Goal: Communication & Community: Answer question/provide support

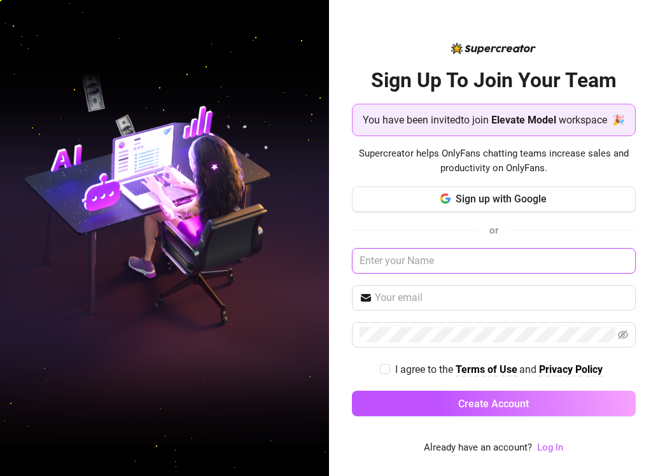
click at [428, 266] on input "text" at bounding box center [494, 260] width 284 height 25
type input "Onyinye Joy"
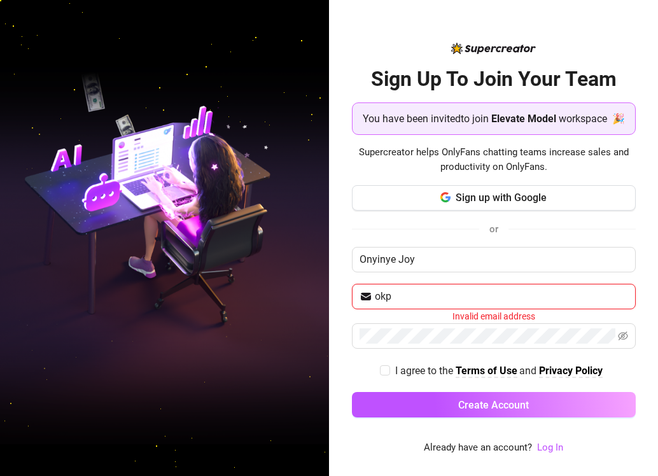
type input "[EMAIL_ADDRESS][DOMAIN_NAME]"
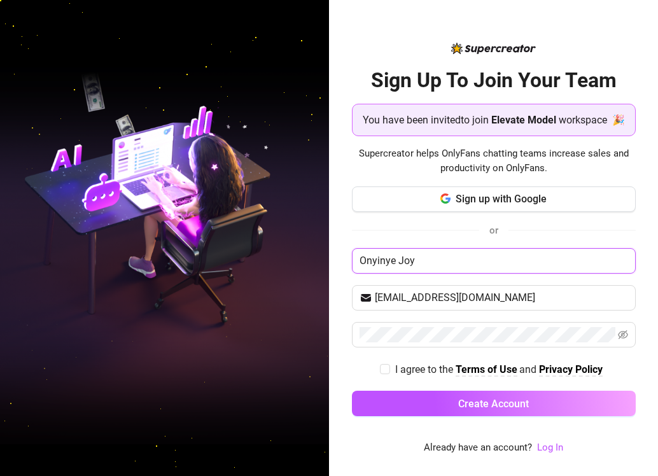
click at [561, 267] on input "Onyinye Joy" at bounding box center [494, 260] width 284 height 25
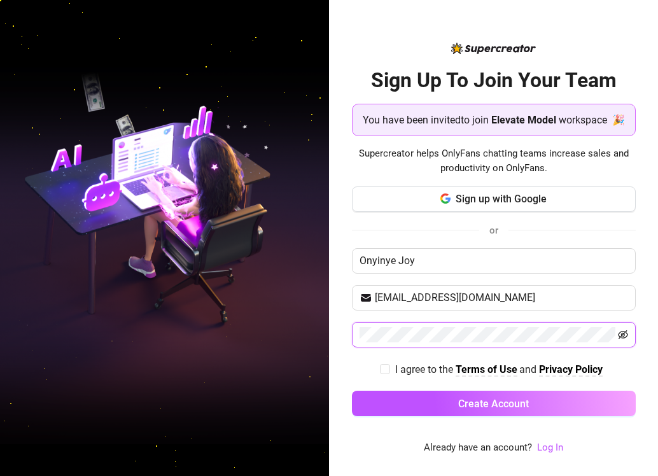
click at [625, 339] on icon "eye-invisible" at bounding box center [622, 334] width 10 height 9
drag, startPoint x: 382, startPoint y: 378, endPoint x: 429, endPoint y: 393, distance: 49.3
click at [387, 373] on input "I agree to the Terms of Use and Privacy Policy" at bounding box center [384, 368] width 9 height 9
checkbox input "true"
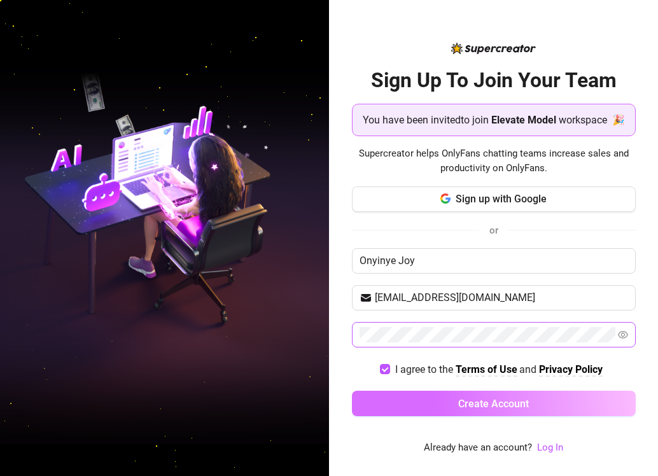
click at [489, 410] on span "Create Account" at bounding box center [493, 403] width 71 height 12
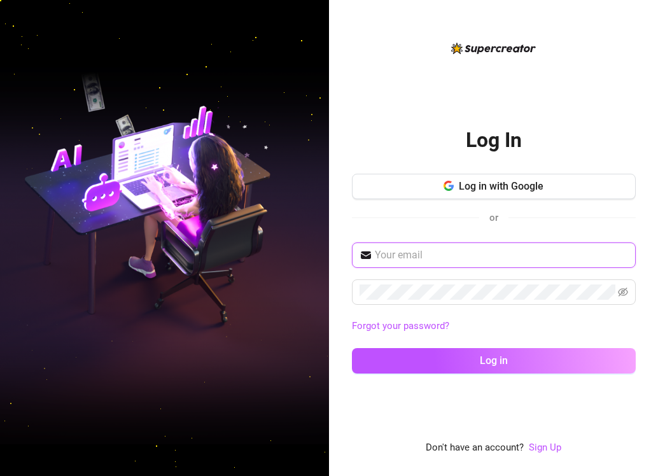
type input "okparaonyinye45@gmail.com"
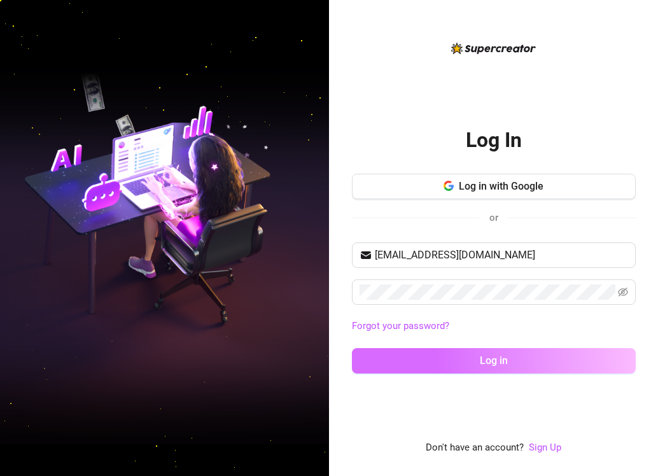
click at [509, 361] on button "Log in" at bounding box center [494, 360] width 284 height 25
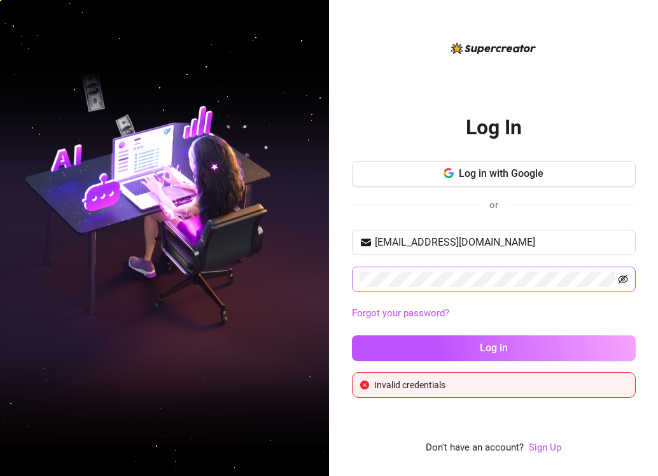
click at [624, 278] on icon "eye-invisible" at bounding box center [622, 279] width 10 height 10
click at [546, 448] on link "Sign Up" at bounding box center [544, 446] width 32 height 11
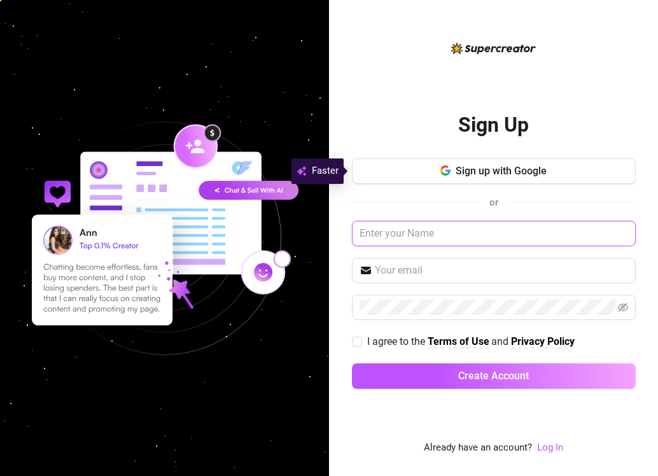
click at [403, 228] on input "text" at bounding box center [494, 233] width 284 height 25
type input "Onyinye Joy"
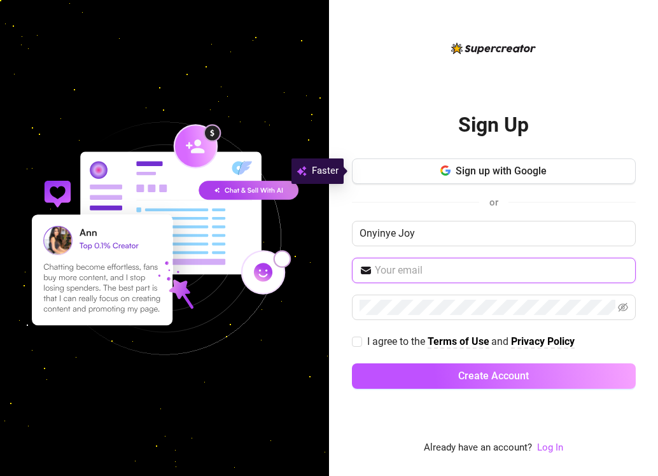
click at [427, 272] on input "text" at bounding box center [501, 270] width 253 height 15
type input "okparaonyinye45@gmail.com"
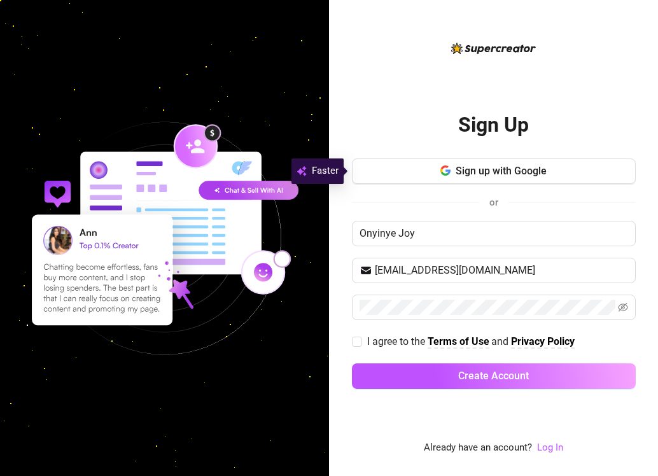
click at [623, 343] on div "I agree to the Terms of Use and Privacy Policy" at bounding box center [494, 341] width 284 height 16
click at [353, 340] on input "I agree to the Terms of Use and Privacy Policy" at bounding box center [356, 340] width 9 height 9
checkbox input "true"
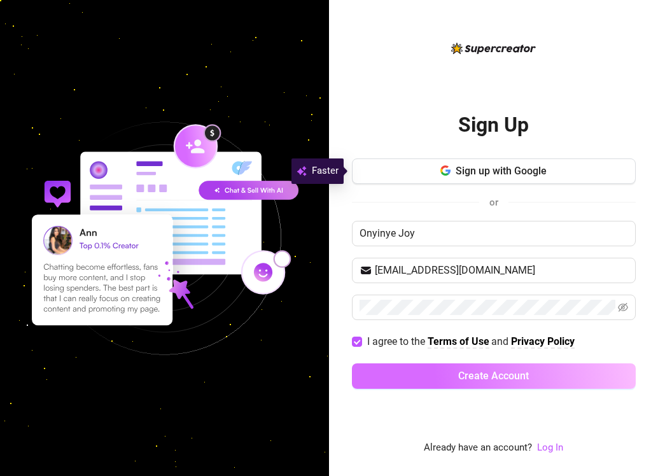
click at [478, 376] on span "Create Account" at bounding box center [493, 375] width 71 height 12
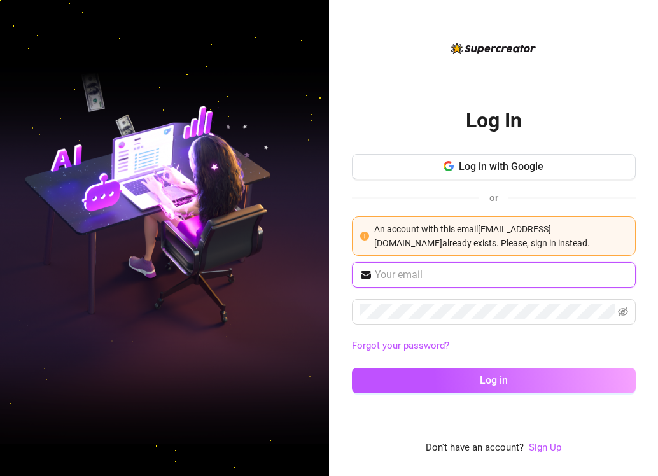
type input "okparaonyinye45@gmail.com"
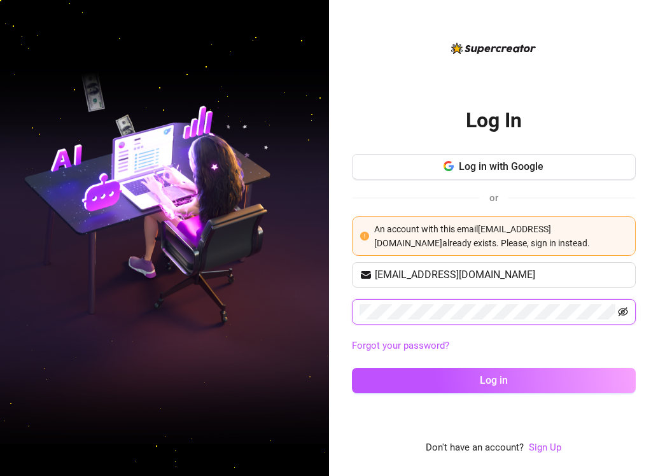
click at [625, 310] on icon "eye-invisible" at bounding box center [622, 311] width 10 height 10
click at [611, 355] on div "Forgot your password?" at bounding box center [494, 346] width 284 height 20
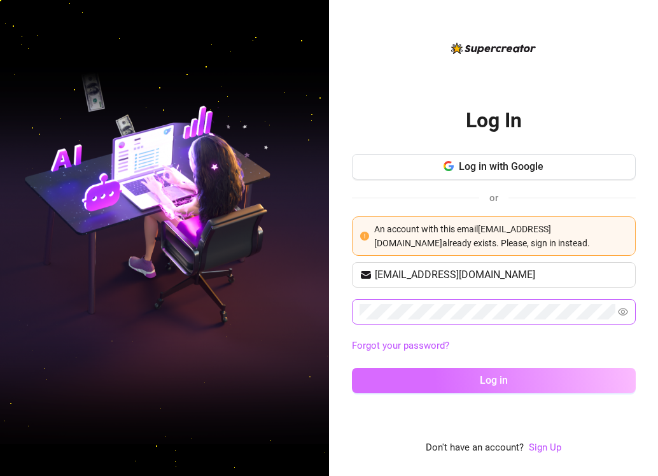
click at [512, 380] on button "Log in" at bounding box center [494, 380] width 284 height 25
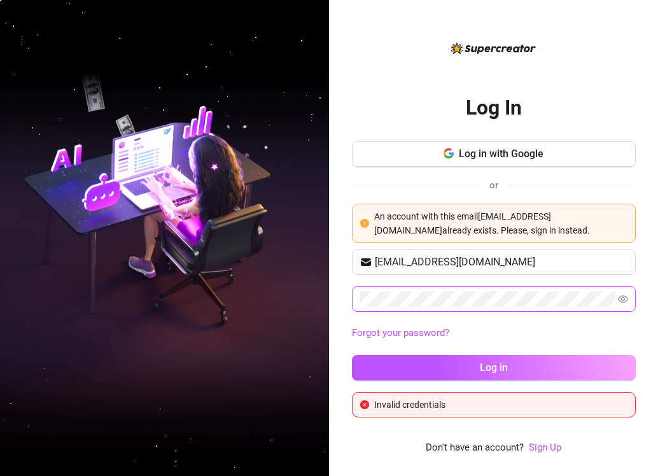
click at [504, 339] on link "Forgot your password?" at bounding box center [494, 333] width 284 height 15
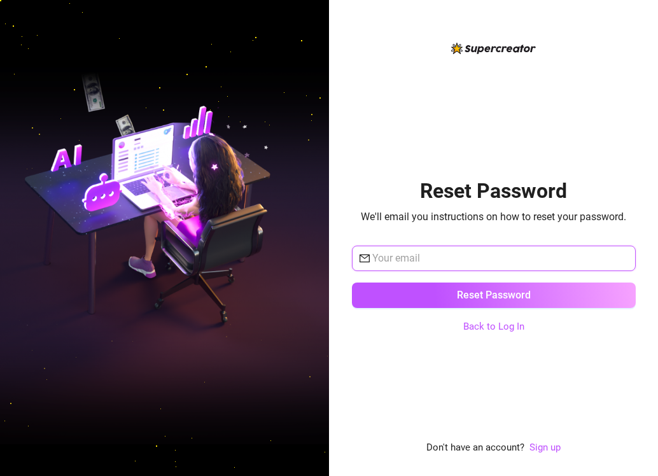
click at [449, 261] on input "text" at bounding box center [500, 258] width 256 height 15
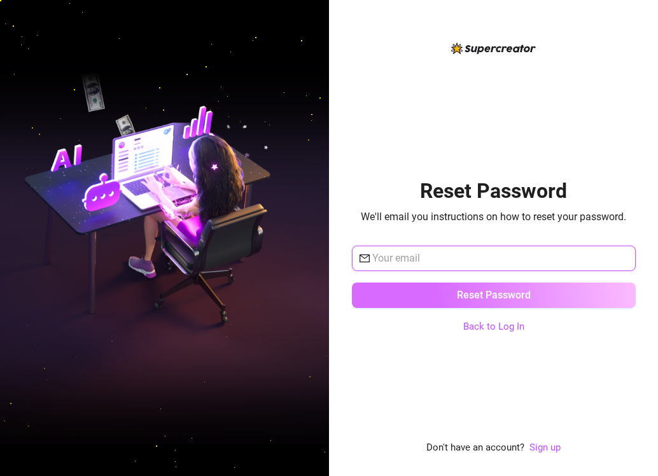
type input "okparaonyinye45@gmail.com"
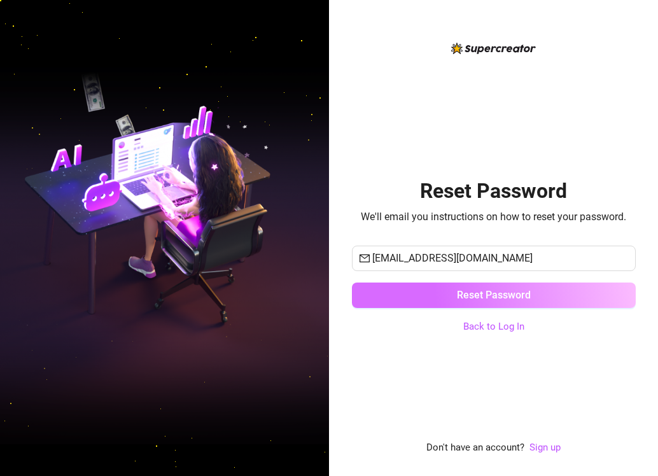
click at [493, 298] on span "Reset Password" at bounding box center [494, 295] width 74 height 12
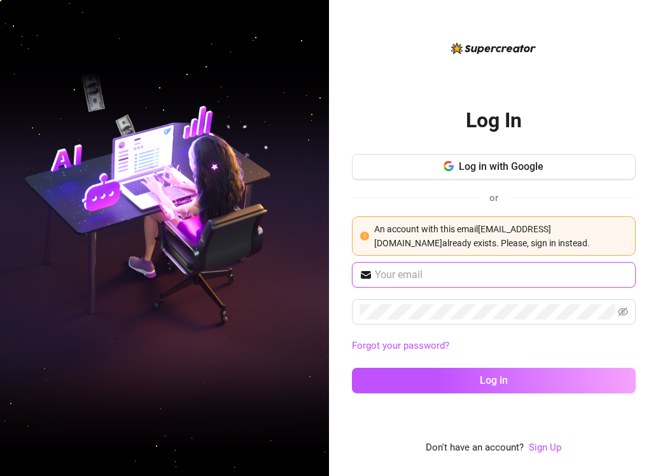
type input "okparaonyinye45@gmail.com"
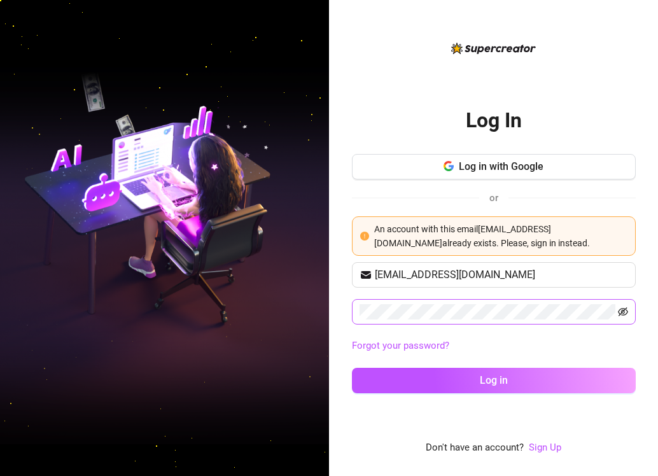
click at [624, 312] on icon "eye-invisible" at bounding box center [622, 311] width 3 height 3
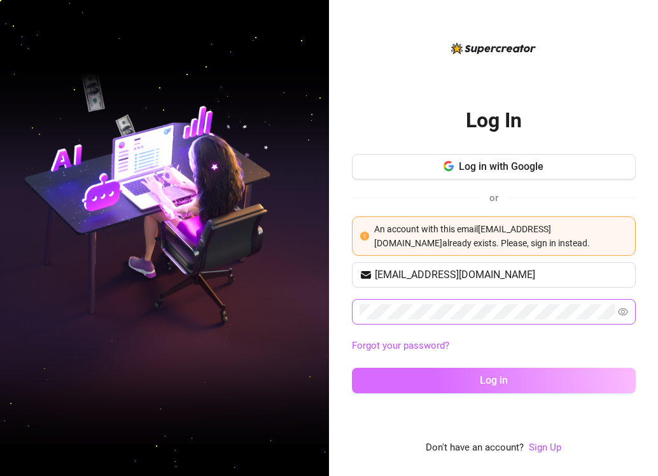
click at [504, 378] on span "Log in" at bounding box center [493, 380] width 28 height 12
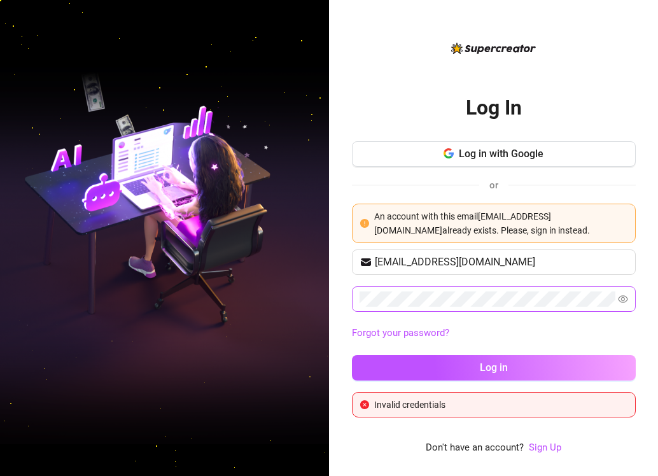
click at [365, 402] on icon "close-circle" at bounding box center [364, 404] width 9 height 9
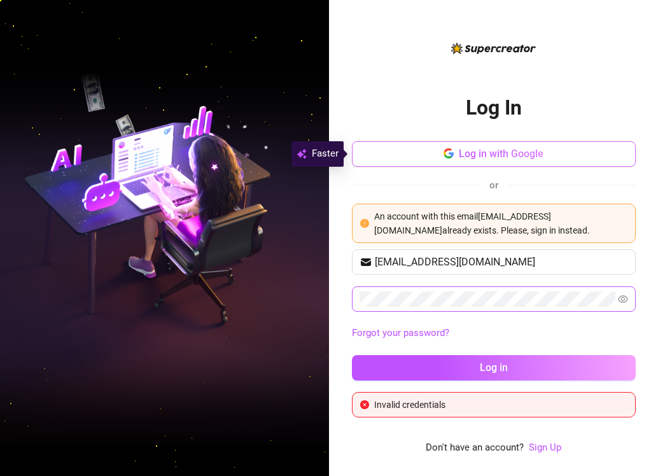
click at [504, 152] on span "Log in with Google" at bounding box center [500, 154] width 85 height 12
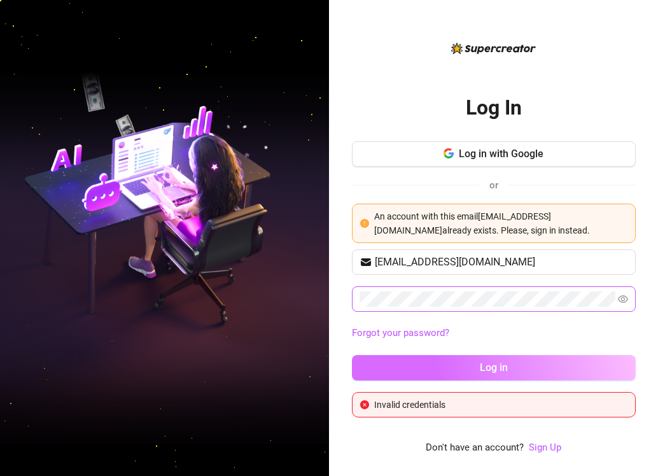
click at [500, 365] on span "Log in" at bounding box center [493, 367] width 28 height 12
click at [509, 366] on button "Log in" at bounding box center [494, 367] width 284 height 25
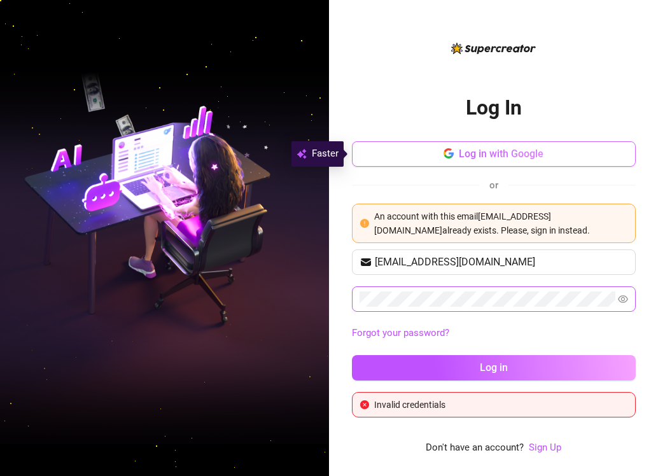
click at [472, 154] on span "Log in with Google" at bounding box center [500, 154] width 85 height 12
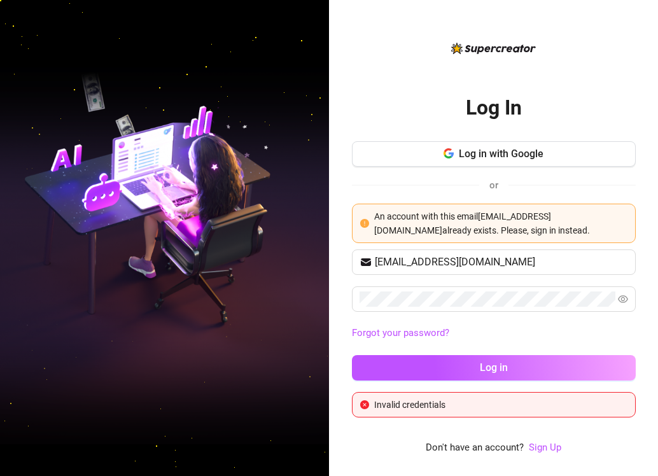
click at [586, 340] on link "Forgot your password?" at bounding box center [494, 333] width 284 height 15
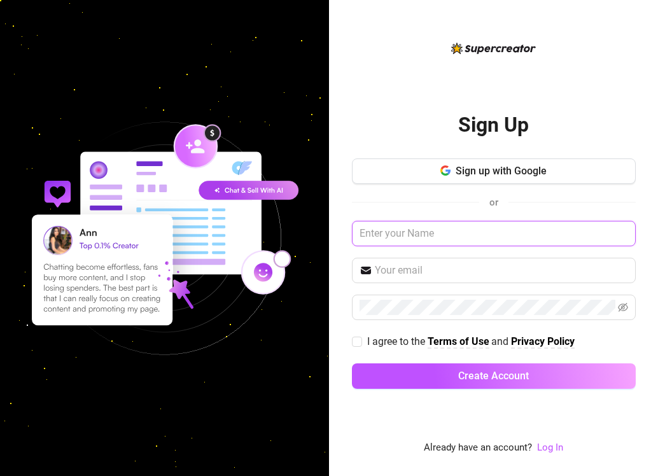
click at [433, 231] on input "text" at bounding box center [494, 233] width 284 height 25
click at [417, 228] on input "text" at bounding box center [494, 233] width 284 height 25
click at [390, 235] on input "text" at bounding box center [494, 233] width 284 height 25
click at [445, 230] on input "text" at bounding box center [494, 233] width 284 height 25
click at [444, 230] on input "text" at bounding box center [494, 233] width 284 height 25
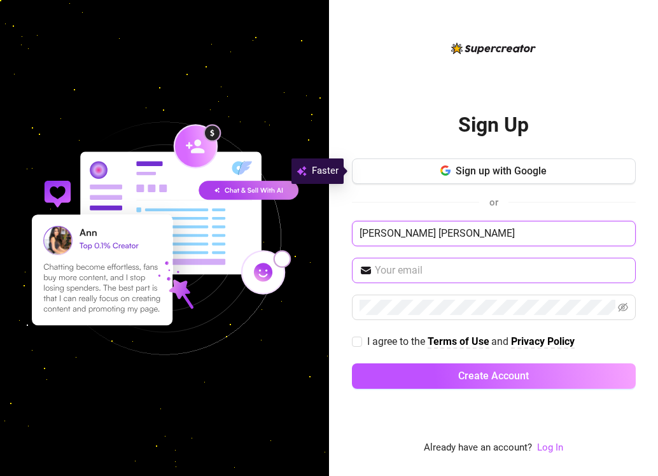
type input "Okpara Onyinye Joy"
click at [429, 267] on input "text" at bounding box center [501, 270] width 253 height 15
click at [425, 273] on input "text" at bounding box center [501, 270] width 253 height 15
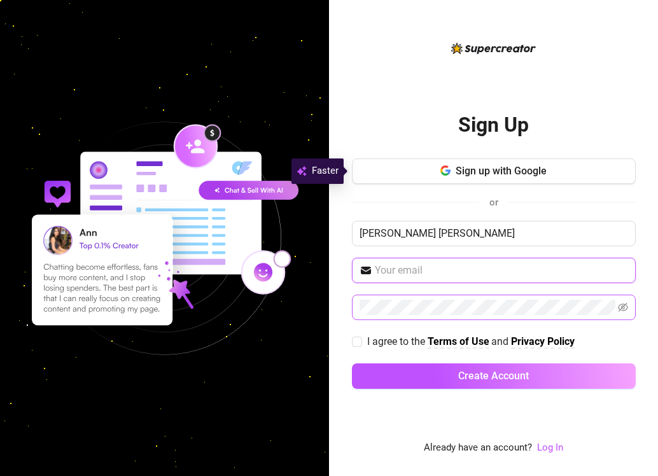
type input "okparaonyinye45@gmail.com"
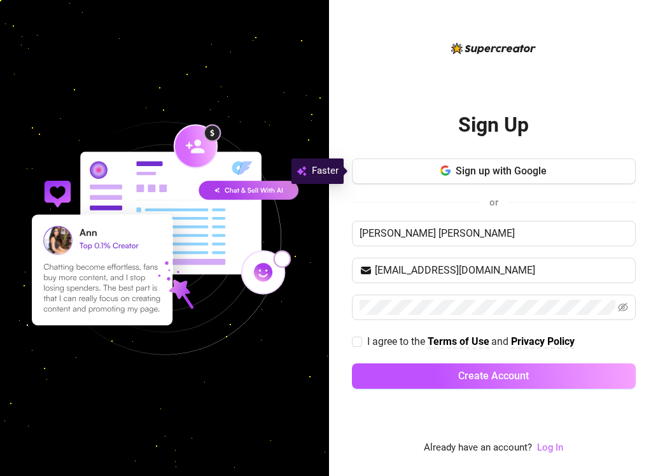
click at [404, 425] on div "Sign Up Sign up with Google or Okpara Onyinye Joy okparaonyinye45@gmail.com I a…" at bounding box center [494, 248] width 284 height 415
click at [623, 305] on icon "eye-invisible" at bounding box center [622, 307] width 10 height 9
click at [355, 339] on input "I agree to the Terms of Use and Privacy Policy" at bounding box center [356, 340] width 9 height 9
checkbox input "true"
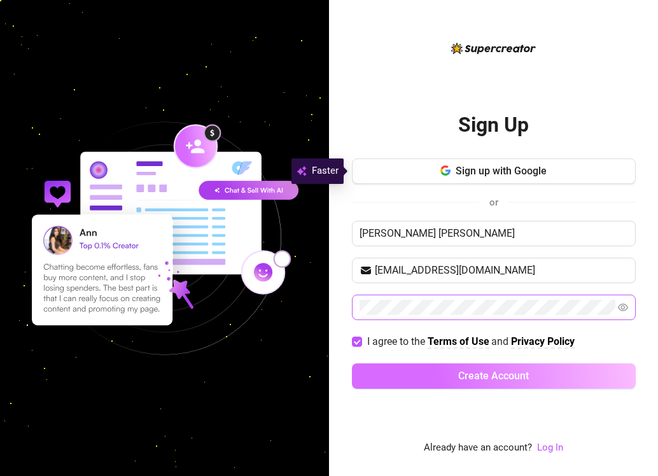
click at [482, 378] on span "Create Account" at bounding box center [493, 375] width 71 height 12
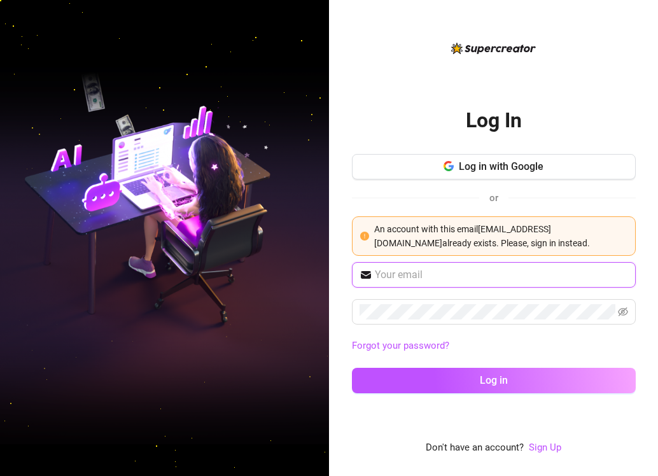
type input "okparaonyinye45@gmail.com"
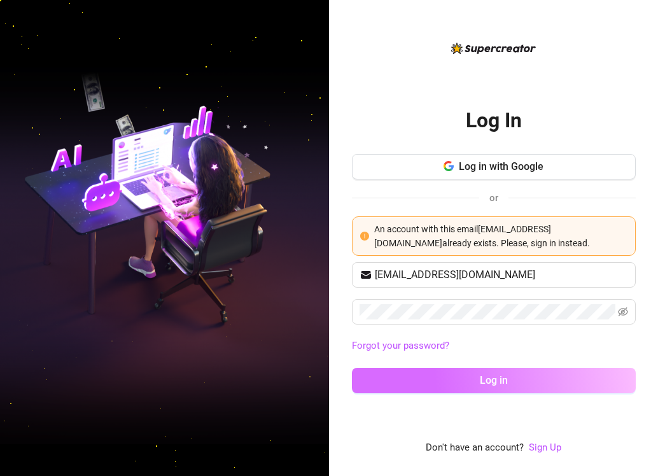
click at [499, 380] on span "Log in" at bounding box center [493, 380] width 28 height 12
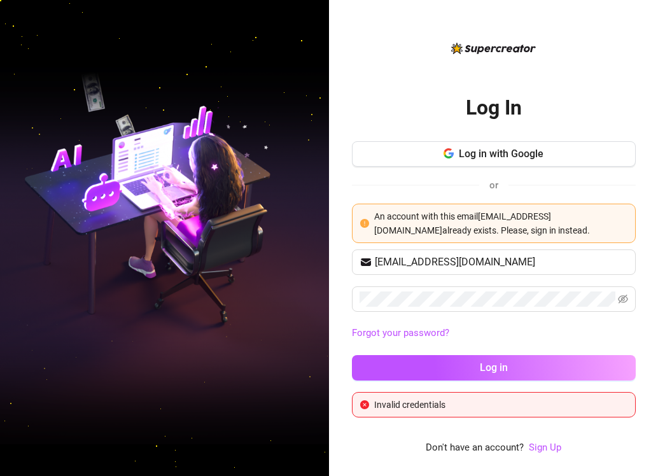
click at [608, 340] on div "Forgot your password?" at bounding box center [494, 333] width 284 height 20
click at [401, 331] on link "Forgot your password?" at bounding box center [400, 332] width 97 height 11
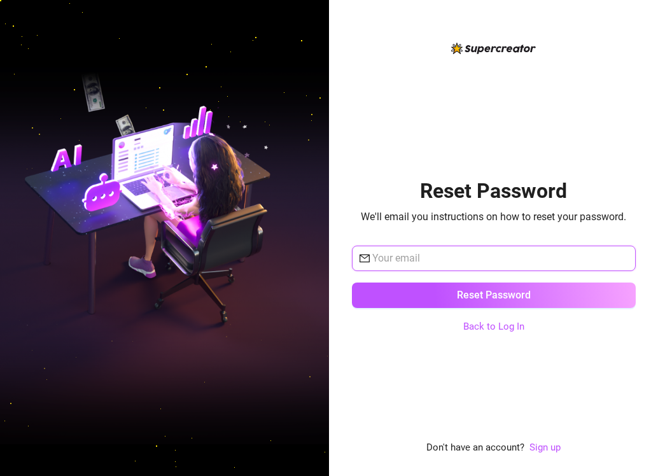
click at [397, 254] on input "text" at bounding box center [500, 258] width 256 height 15
click at [405, 329] on div "Reset Password We'll email you instructions on how to reset your password. Rese…" at bounding box center [494, 247] width 284 height 173
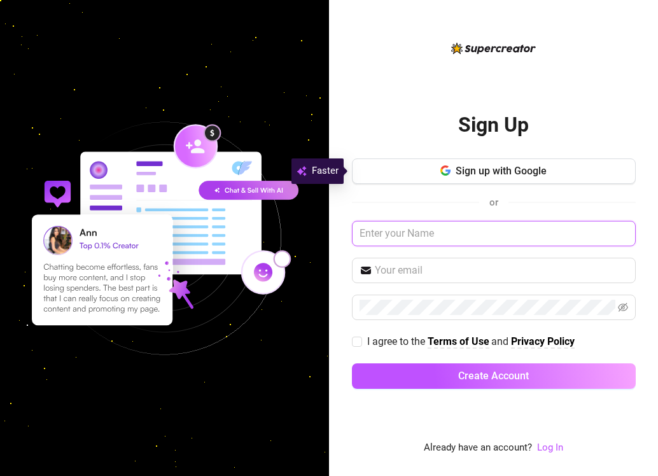
click at [408, 235] on input "text" at bounding box center [494, 233] width 284 height 25
type input "Okpara Onyinye Joy"
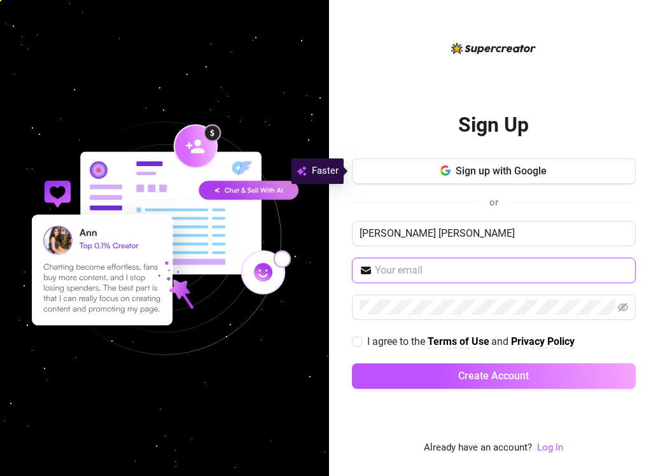
click at [404, 271] on input "text" at bounding box center [501, 270] width 253 height 15
type input "okparaonyinye45@gmail.com"
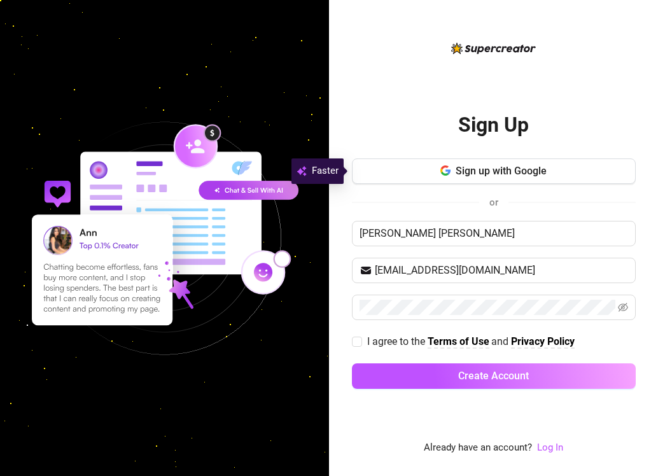
click at [380, 356] on div "Sign up with Google or Okpara Onyinye Joy okparaonyinye45@gmail.com I agree to …" at bounding box center [494, 279] width 284 height 242
click at [549, 446] on link "Log In" at bounding box center [550, 446] width 26 height 11
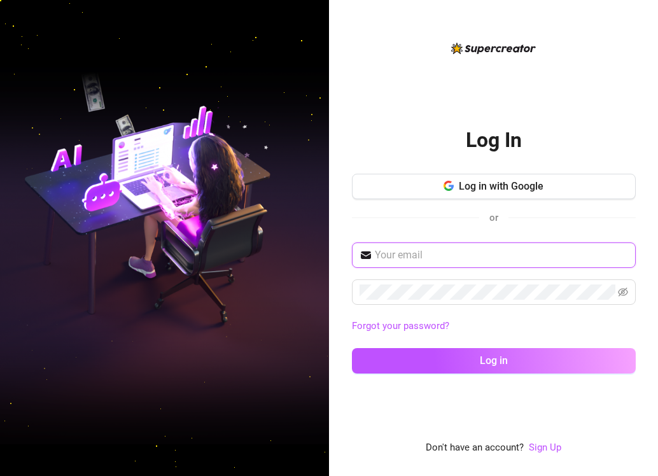
type input "okparaonyinye45@gmail.com"
click at [410, 254] on input "okparaonyinye45@gmail.com" at bounding box center [501, 254] width 253 height 15
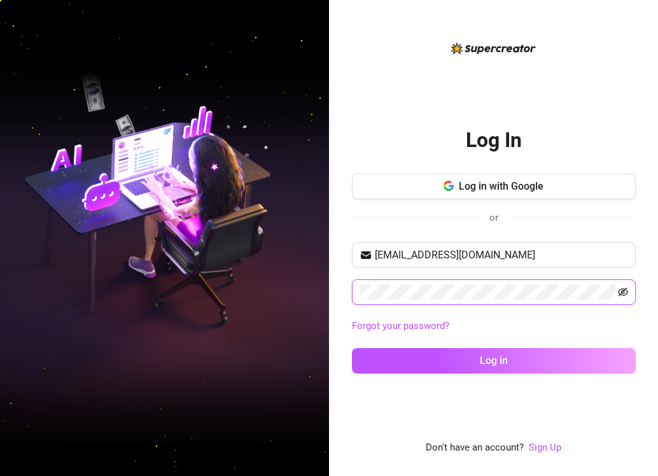
click at [624, 296] on icon "eye-invisible" at bounding box center [622, 292] width 10 height 10
click at [609, 324] on link "Forgot your password?" at bounding box center [494, 326] width 284 height 15
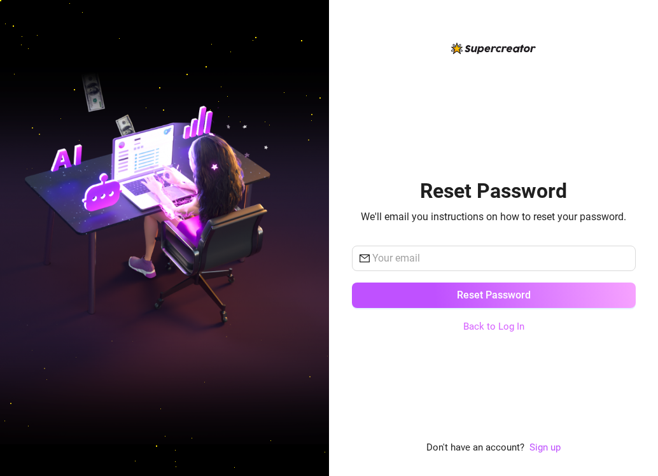
click at [479, 331] on link "Back to Log In" at bounding box center [493, 325] width 61 height 11
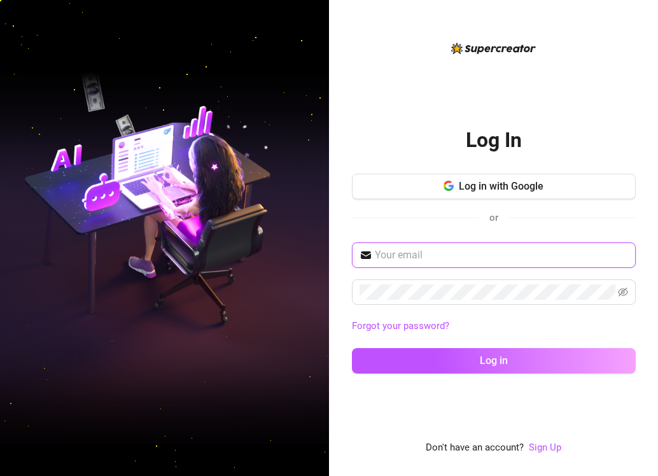
type input "[EMAIL_ADDRESS][DOMAIN_NAME]"
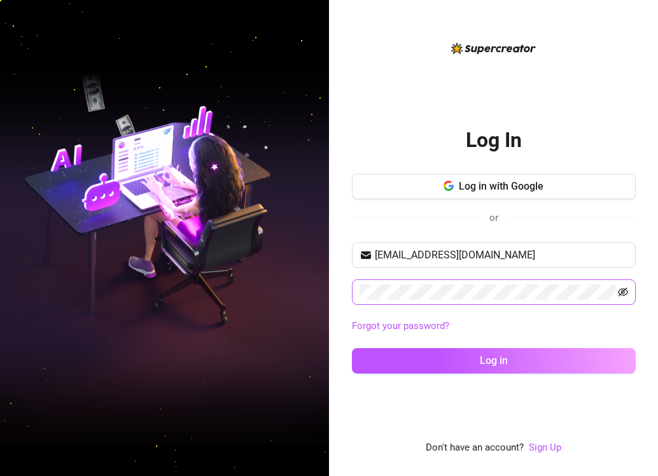
click at [624, 289] on icon "eye-invisible" at bounding box center [622, 291] width 10 height 9
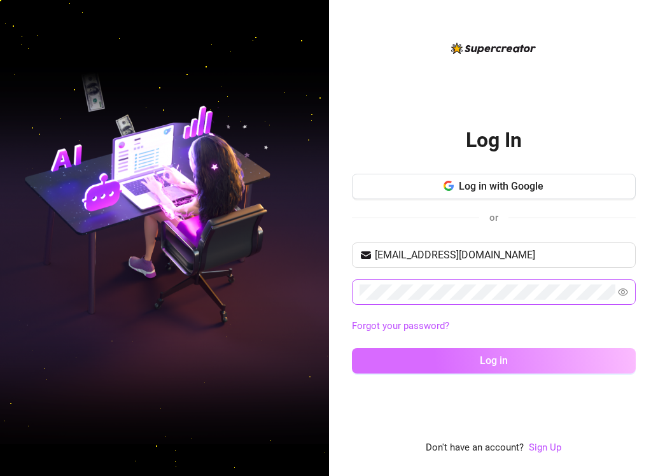
click at [495, 364] on span "Log in" at bounding box center [493, 360] width 28 height 12
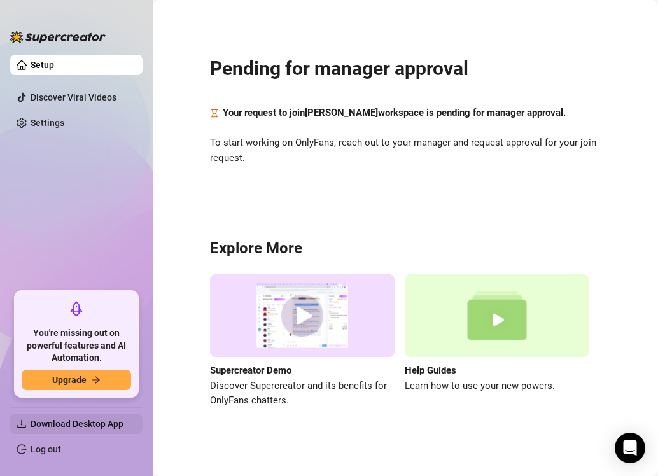
click at [89, 422] on span "Download Desktop App" at bounding box center [77, 423] width 93 height 10
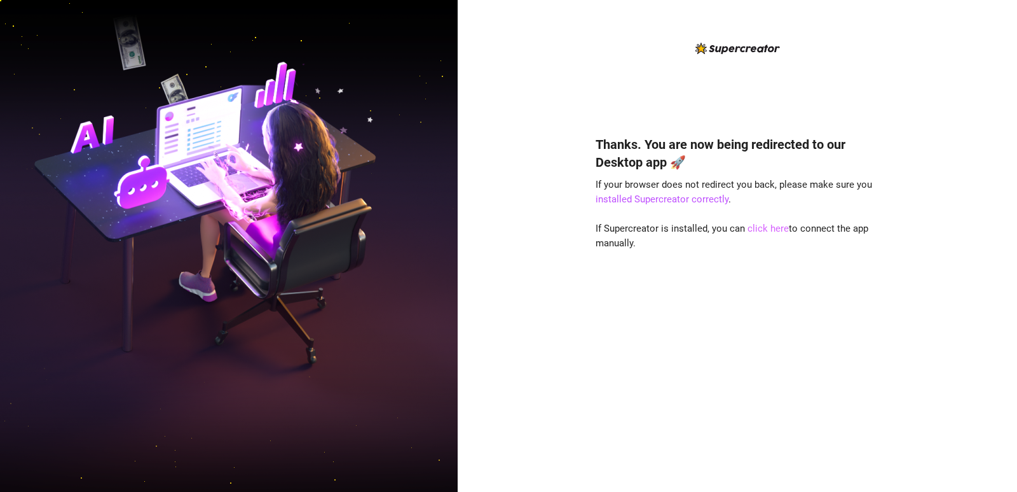
click at [767, 226] on link "click here" at bounding box center [768, 228] width 41 height 11
click at [759, 230] on link "click here" at bounding box center [768, 228] width 41 height 11
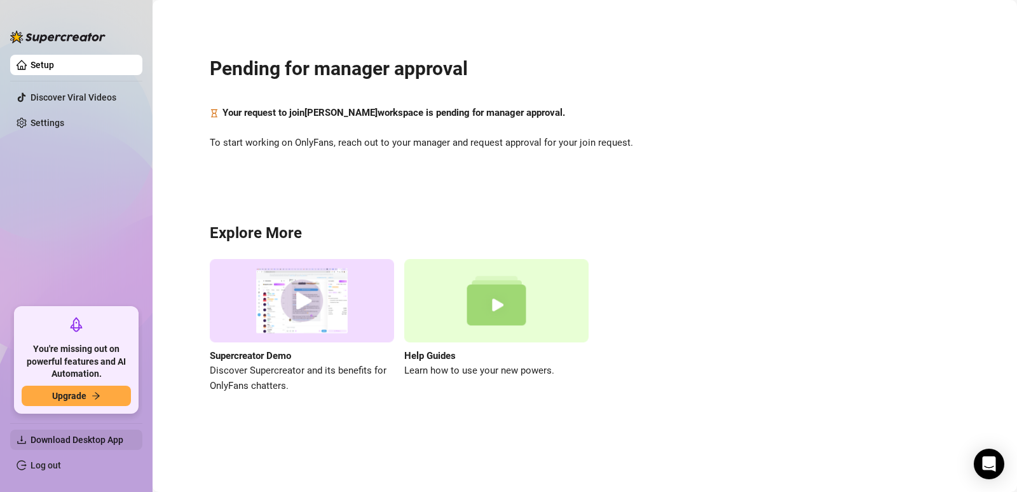
click at [94, 441] on span "Download Desktop App" at bounding box center [77, 439] width 93 height 10
click at [64, 124] on link "Settings" at bounding box center [48, 123] width 34 height 10
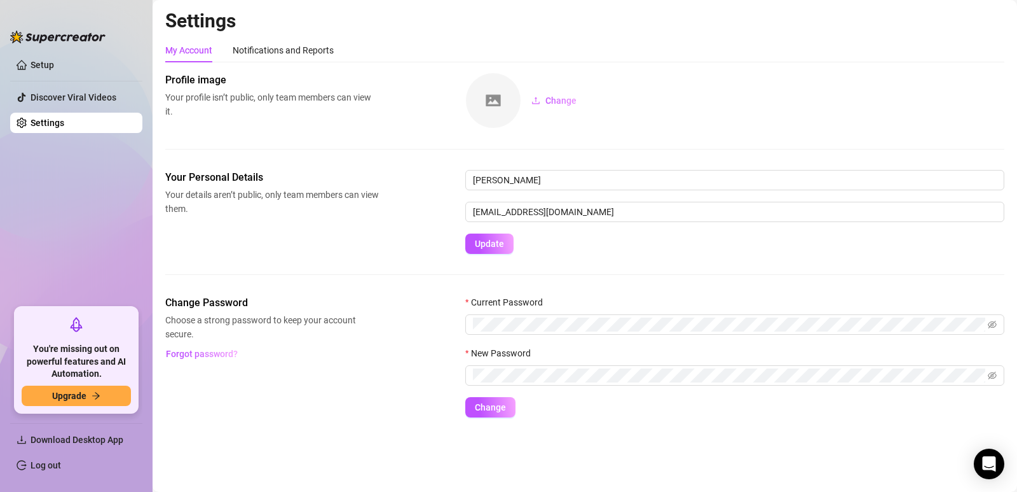
click at [100, 235] on ul "Setup Discover Viral Videos Settings" at bounding box center [76, 176] width 132 height 252
click at [98, 209] on ul "Setup Discover Viral Videos Settings" at bounding box center [76, 176] width 132 height 252
click at [258, 217] on div "Your Personal Details Your details aren’t public, only team members can view th…" at bounding box center [584, 212] width 839 height 84
click at [118, 259] on ul "Setup Discover Viral Videos Settings" at bounding box center [76, 176] width 132 height 252
click at [55, 272] on ul "Setup Discover Viral Videos Settings" at bounding box center [76, 176] width 132 height 252
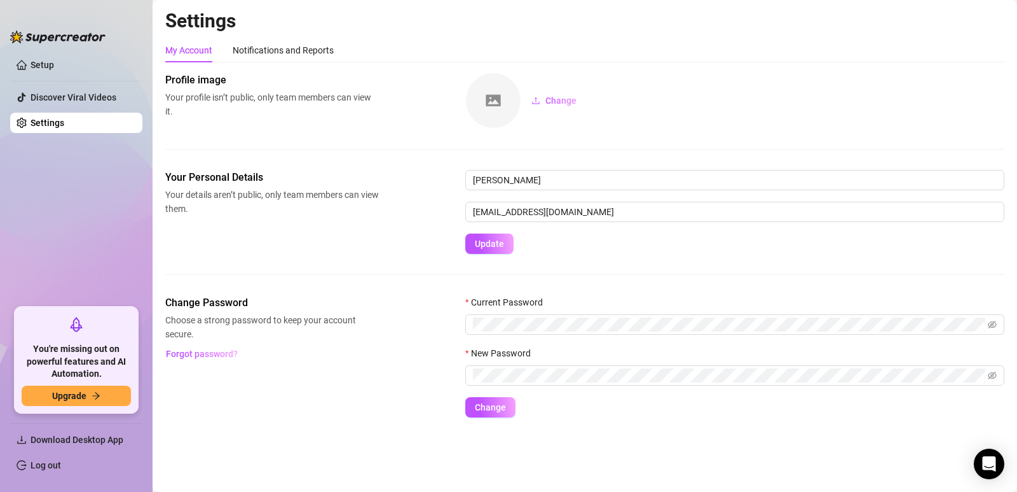
click at [7, 199] on aside "Setup Discover Viral Videos Settings You're missing out on powerful features an…" at bounding box center [76, 246] width 153 height 492
drag, startPoint x: 299, startPoint y: 52, endPoint x: 312, endPoint y: 50, distance: 12.8
click at [300, 52] on div "Notifications and Reports" at bounding box center [283, 50] width 101 height 14
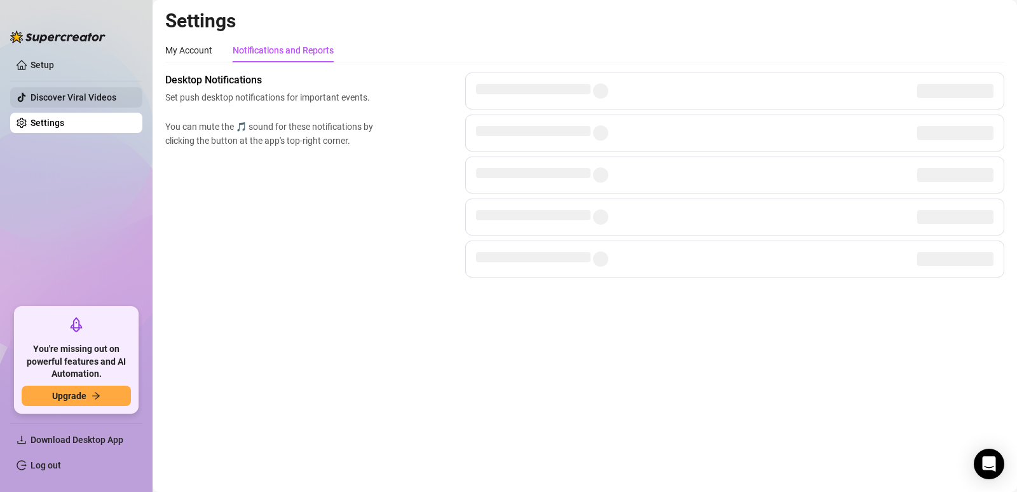
click at [76, 102] on link "Discover Viral Videos" at bounding box center [74, 97] width 86 height 10
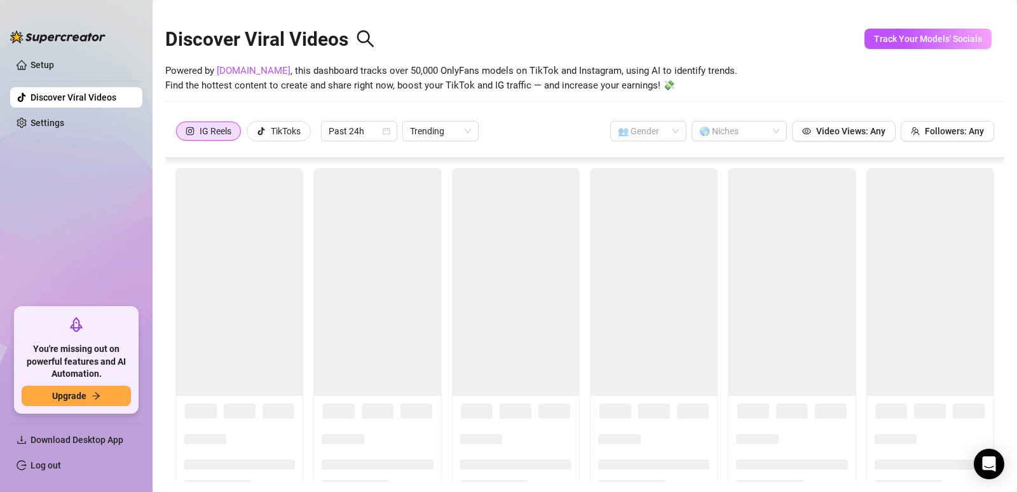
click at [76, 95] on link "Discover Viral Videos" at bounding box center [74, 97] width 86 height 10
drag, startPoint x: 88, startPoint y: 68, endPoint x: 126, endPoint y: 69, distance: 38.2
click at [54, 68] on link "Setup" at bounding box center [43, 65] width 24 height 10
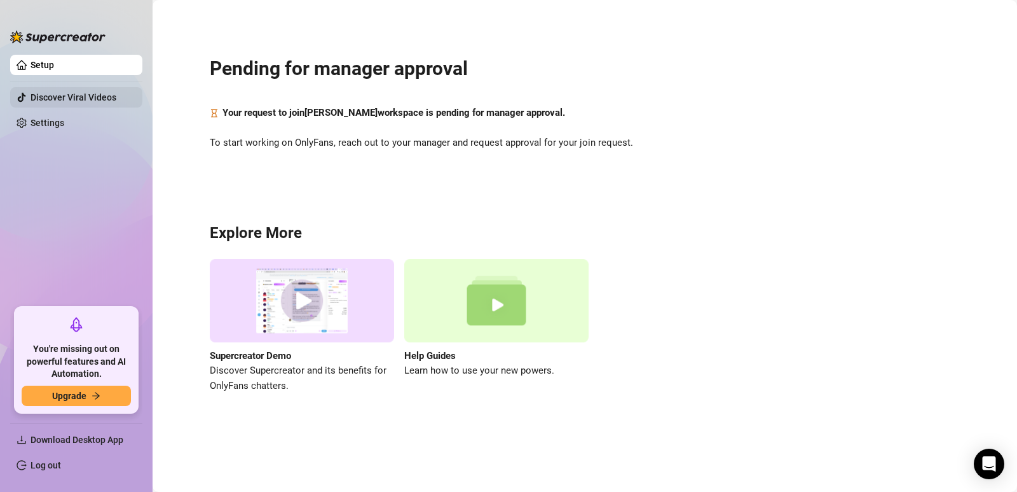
click at [79, 92] on link "Discover Viral Videos" at bounding box center [74, 97] width 86 height 10
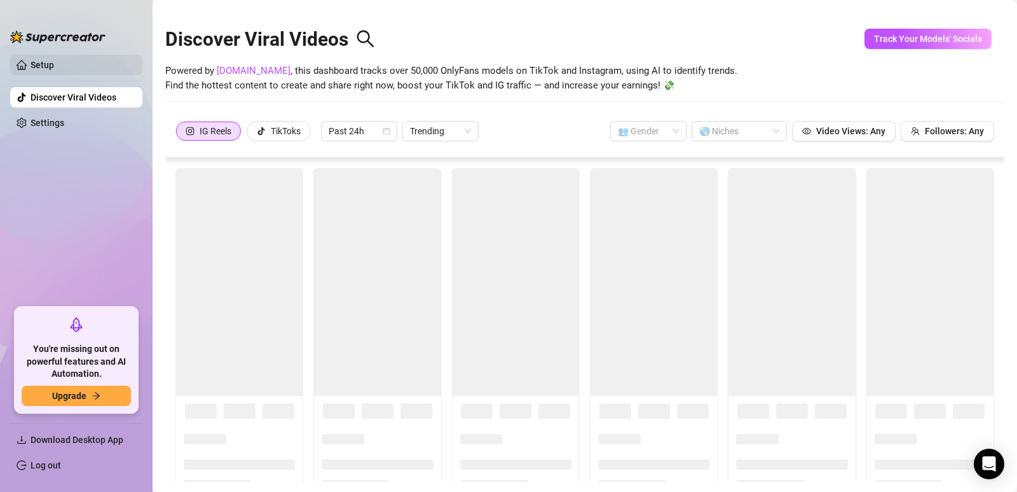
click at [54, 67] on link "Setup" at bounding box center [43, 65] width 24 height 10
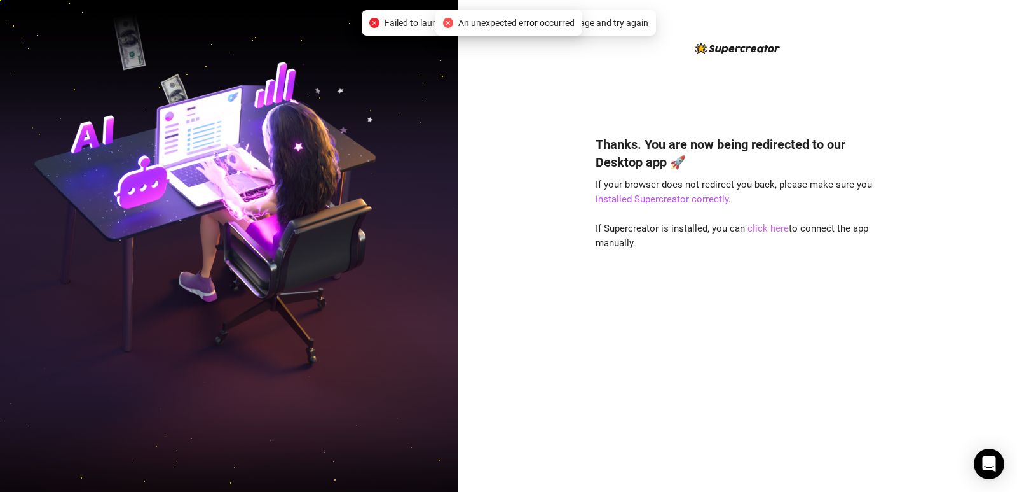
click at [763, 233] on link "click here" at bounding box center [768, 228] width 41 height 11
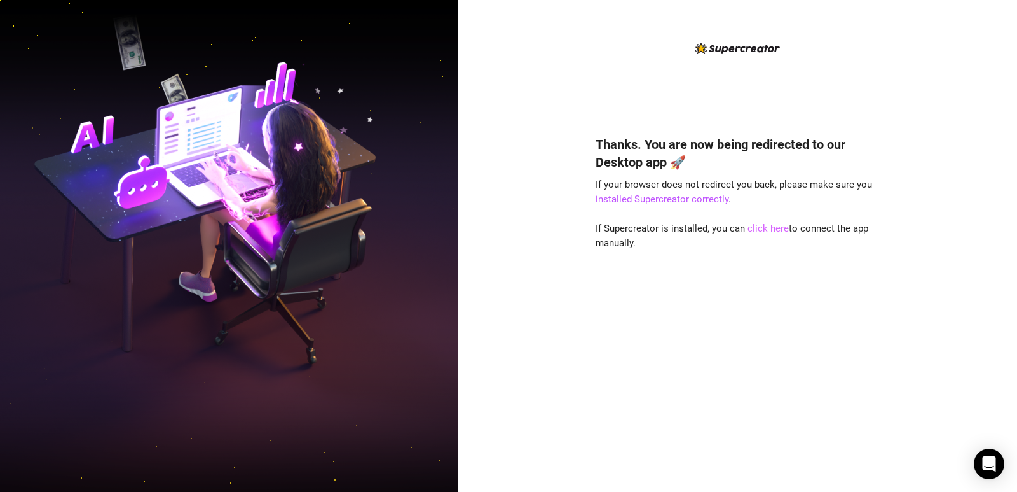
click at [759, 231] on link "click here" at bounding box center [768, 228] width 41 height 11
click at [767, 226] on link "click here" at bounding box center [768, 228] width 41 height 11
click at [776, 229] on link "click here" at bounding box center [768, 228] width 41 height 11
click at [695, 199] on link "installed Supercreator correctly" at bounding box center [662, 198] width 133 height 11
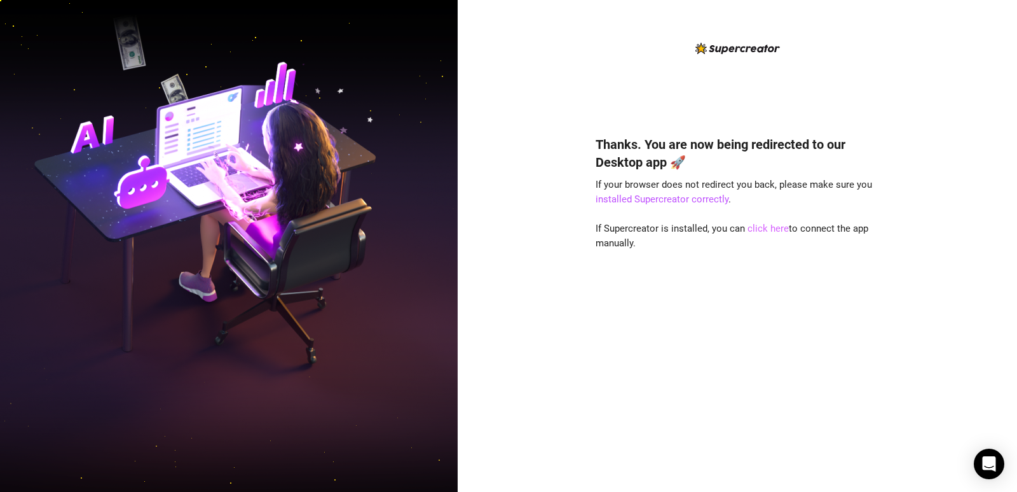
click at [768, 231] on link "click here" at bounding box center [768, 228] width 41 height 11
click at [769, 230] on link "click here" at bounding box center [768, 228] width 41 height 11
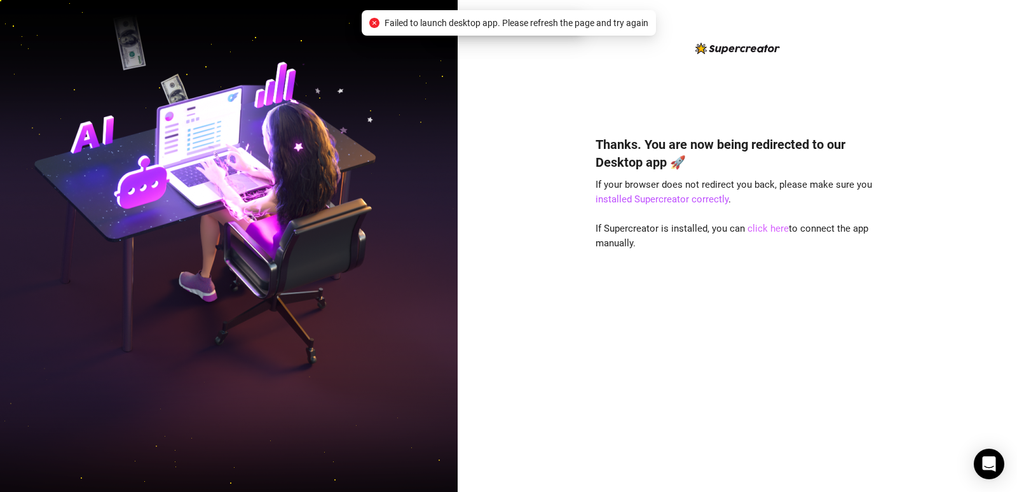
click at [769, 230] on link "click here" at bounding box center [768, 228] width 41 height 11
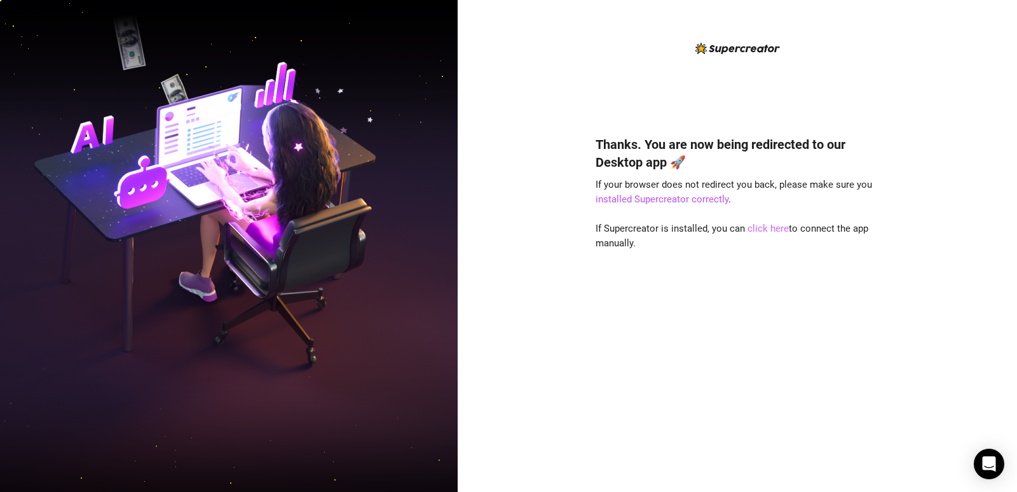
click at [779, 230] on link "click here" at bounding box center [768, 228] width 41 height 11
click at [763, 230] on link "click here" at bounding box center [768, 228] width 41 height 11
click at [764, 229] on link "click here" at bounding box center [768, 228] width 41 height 11
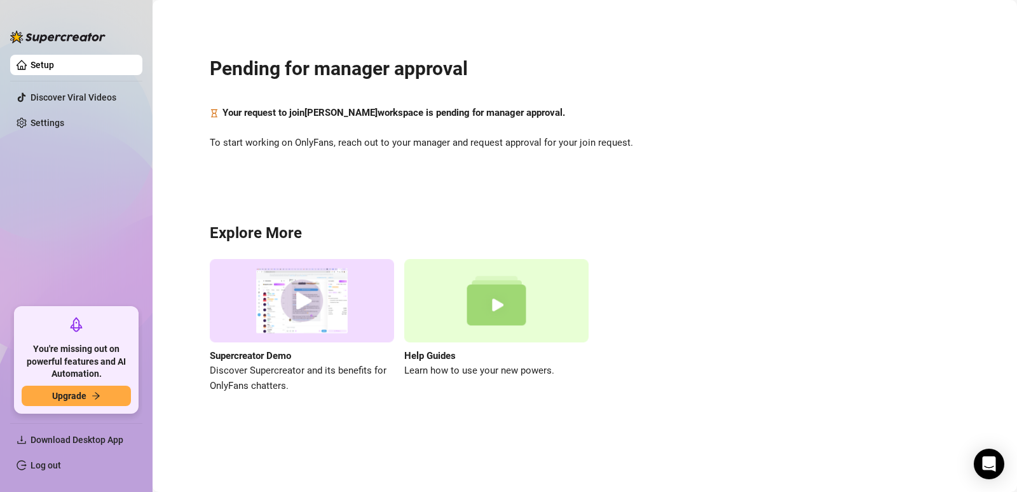
click at [792, 384] on div "Supercreator Demo Discover Supercreator and its benefits for OnlyFans chatters.…" at bounding box center [585, 326] width 750 height 134
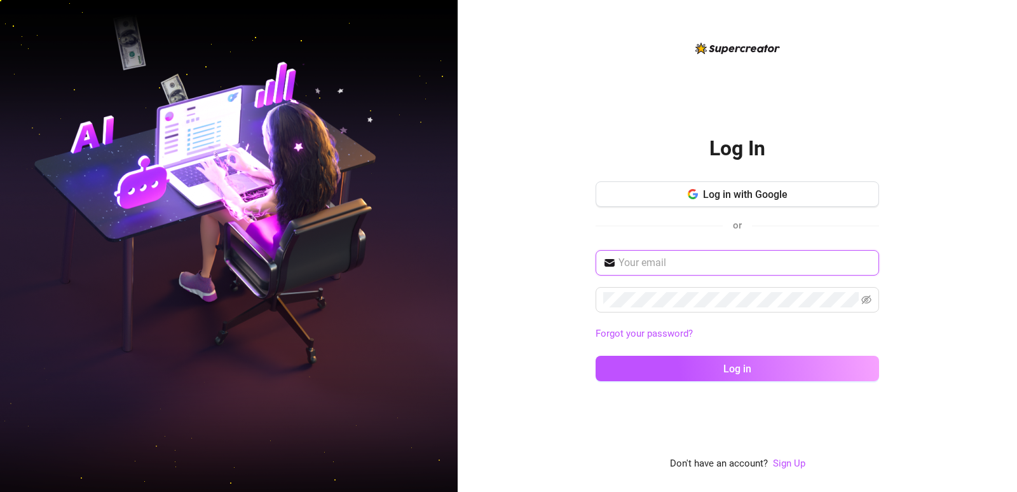
type input "[EMAIL_ADDRESS][DOMAIN_NAME]"
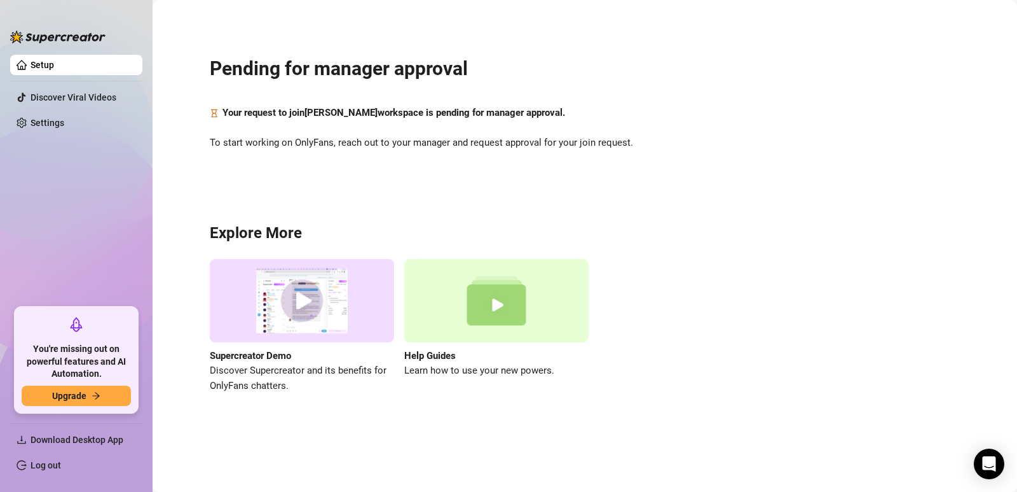
click at [43, 464] on link "Log out" at bounding box center [46, 465] width 31 height 10
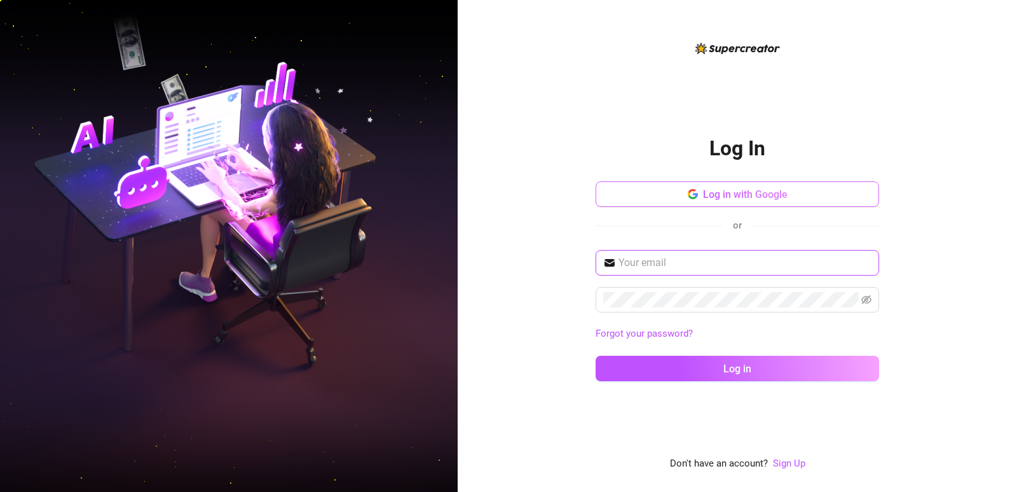
type input "[EMAIL_ADDRESS][DOMAIN_NAME]"
click at [925, 128] on div "Log In Log in with Google or okparaonyinye45@gmail.com Forgot your password? Lo…" at bounding box center [738, 246] width 560 height 492
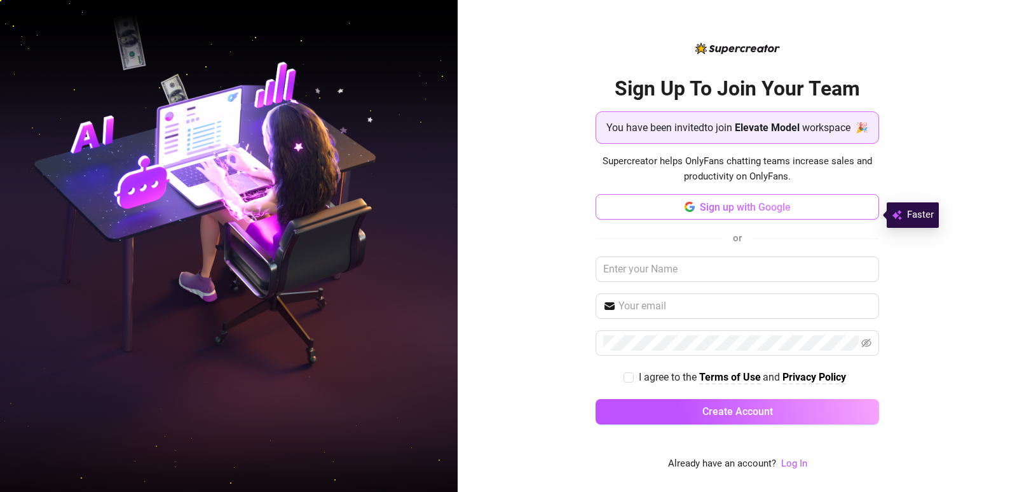
click at [740, 213] on span "Sign up with Google" at bounding box center [745, 207] width 91 height 12
click at [715, 213] on span "Sign up with Google" at bounding box center [745, 207] width 91 height 12
click at [347, 347] on img at bounding box center [229, 246] width 458 height 574
click at [749, 129] on span "Elevate Model" at bounding box center [767, 128] width 65 height 16
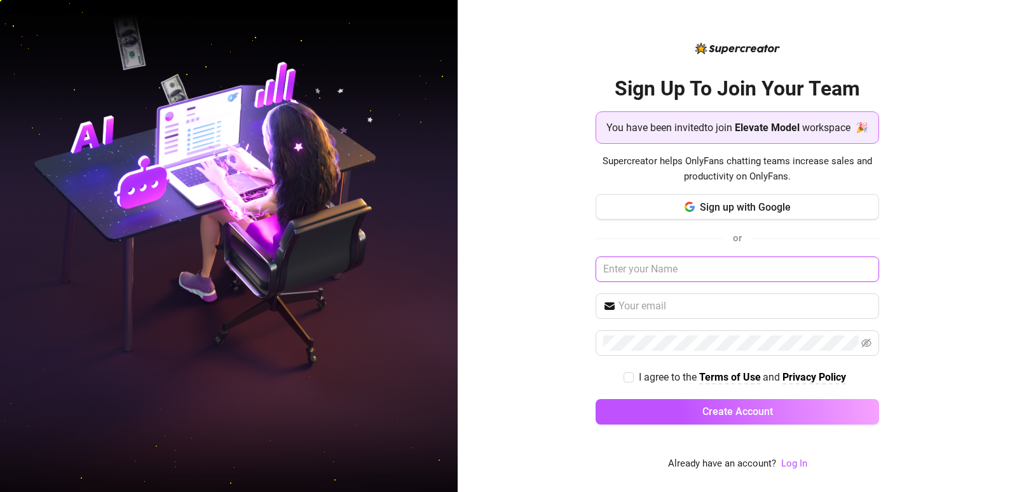
click at [662, 271] on input "text" at bounding box center [738, 268] width 284 height 25
type input "Okpara Onyinye Joy"
click at [657, 313] on input "text" at bounding box center [745, 305] width 253 height 15
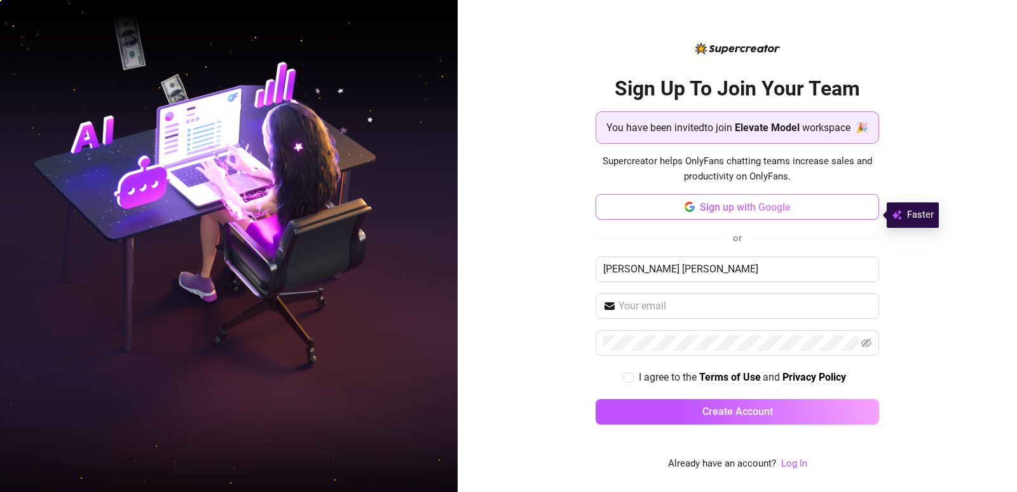
click at [718, 213] on span "Sign up with Google" at bounding box center [745, 207] width 91 height 12
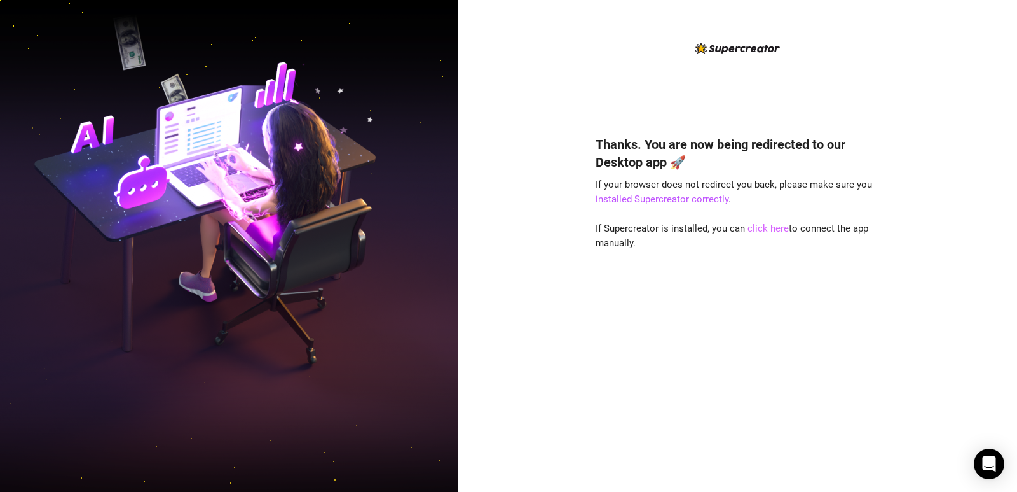
click at [768, 230] on link "click here" at bounding box center [768, 228] width 41 height 11
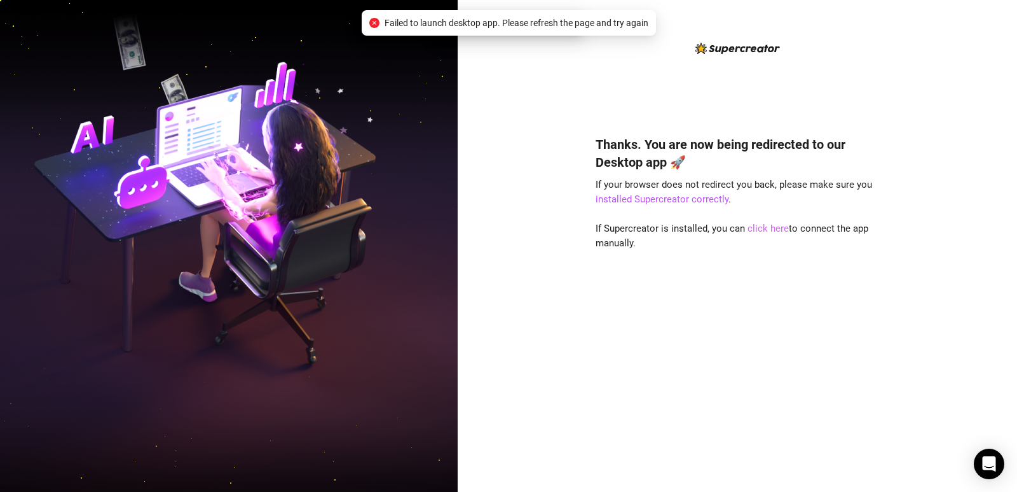
click at [768, 230] on link "click here" at bounding box center [768, 228] width 41 height 11
click at [570, 25] on span "Failed to launch desktop app. Please refresh the page and try again" at bounding box center [517, 23] width 264 height 14
click at [527, 21] on span "Failed to launch desktop app. Please refresh the page and try again" at bounding box center [517, 23] width 264 height 14
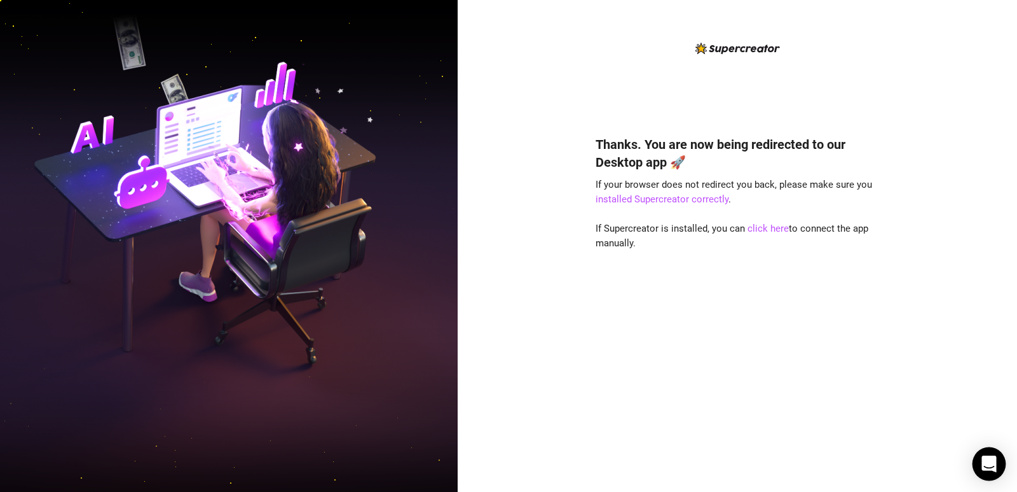
click at [986, 458] on icon "Open Intercom Messenger" at bounding box center [989, 463] width 15 height 17
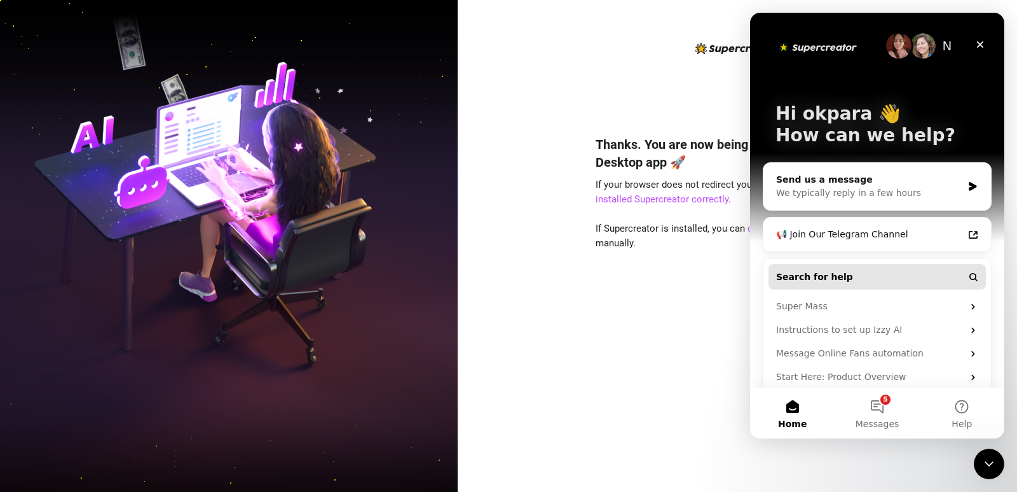
scroll to position [14, 0]
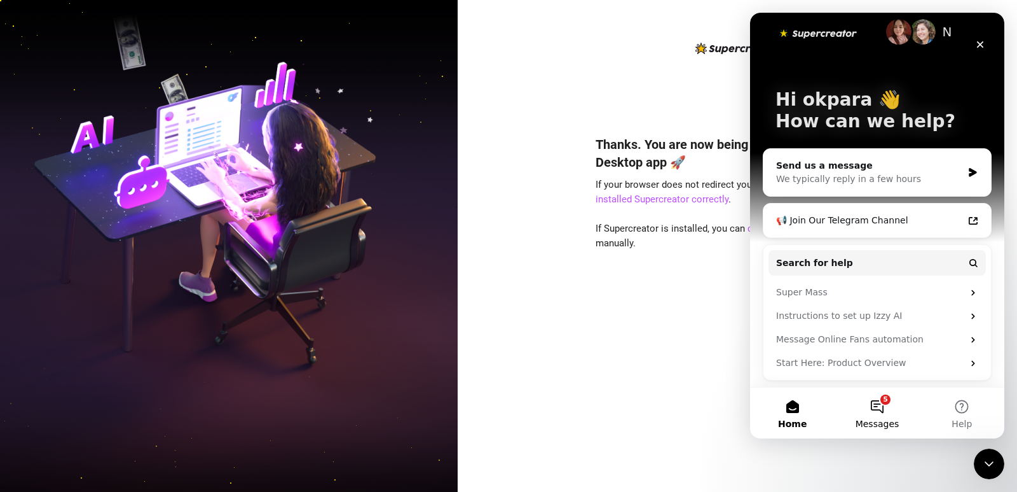
click at [885, 408] on button "5 Messages" at bounding box center [877, 412] width 85 height 51
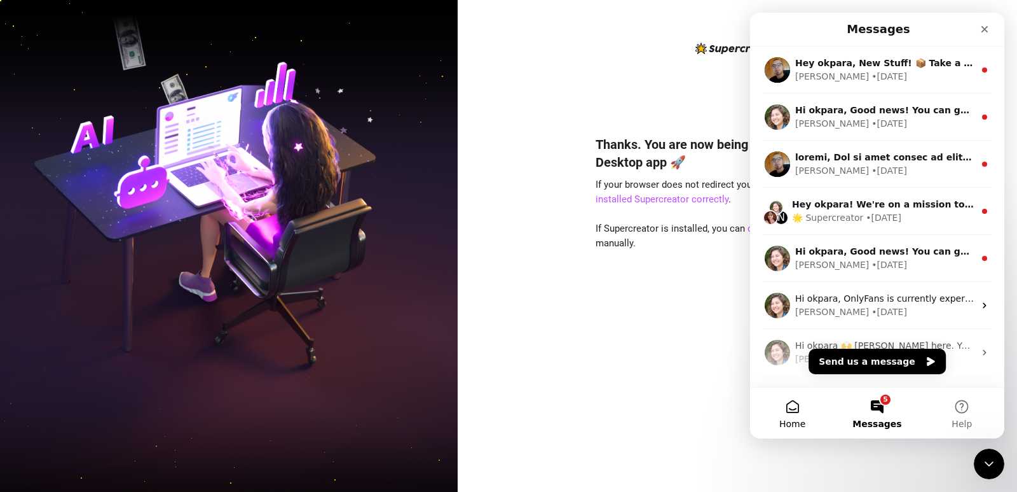
click at [794, 420] on span "Home" at bounding box center [793, 423] width 26 height 9
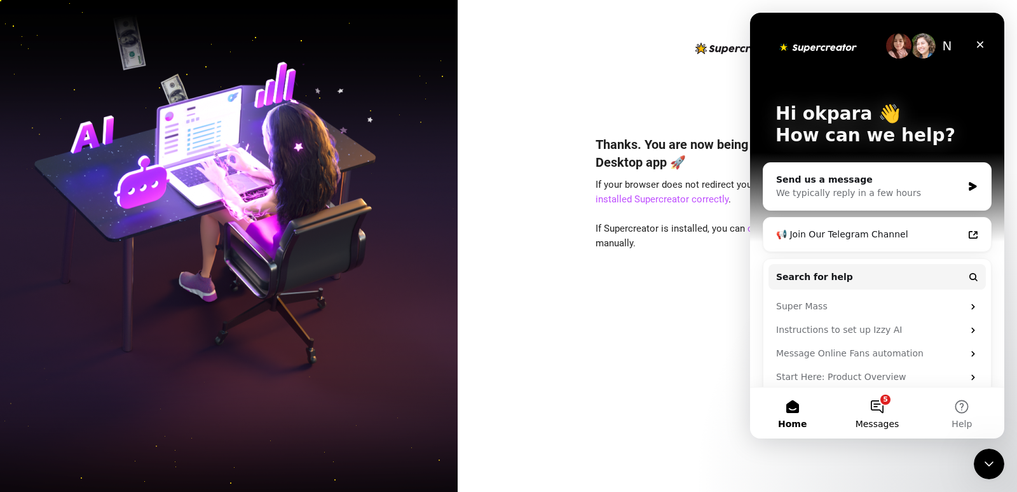
click at [876, 410] on button "5 Messages" at bounding box center [877, 412] width 85 height 51
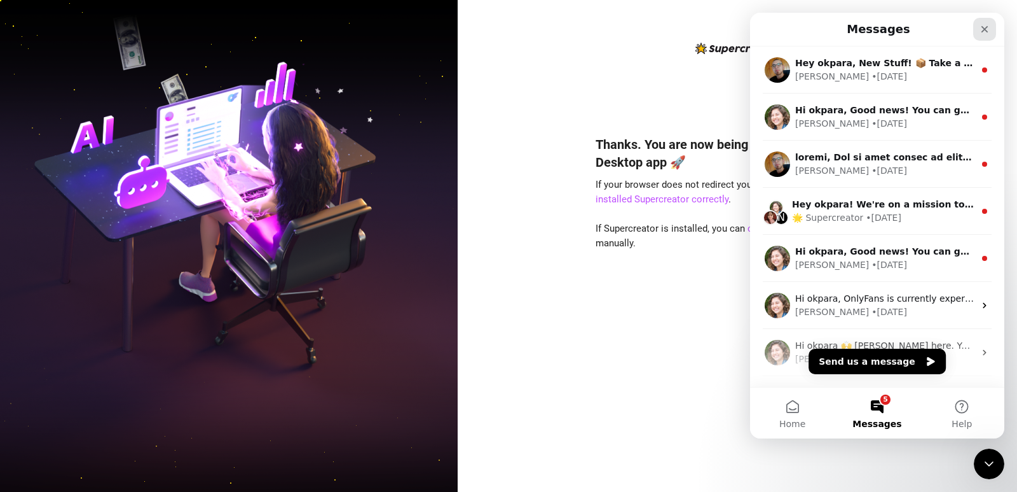
click at [986, 29] on icon "Close" at bounding box center [985, 29] width 10 height 10
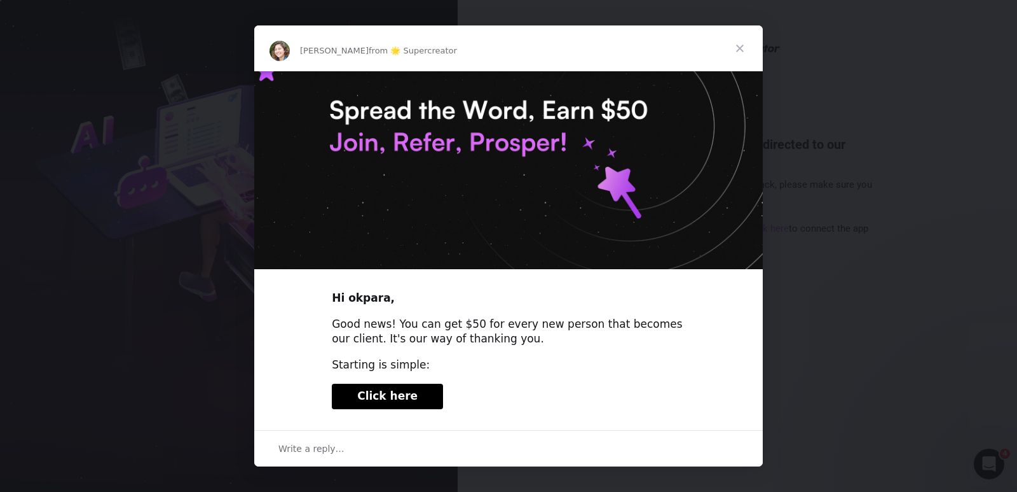
scroll to position [137, 0]
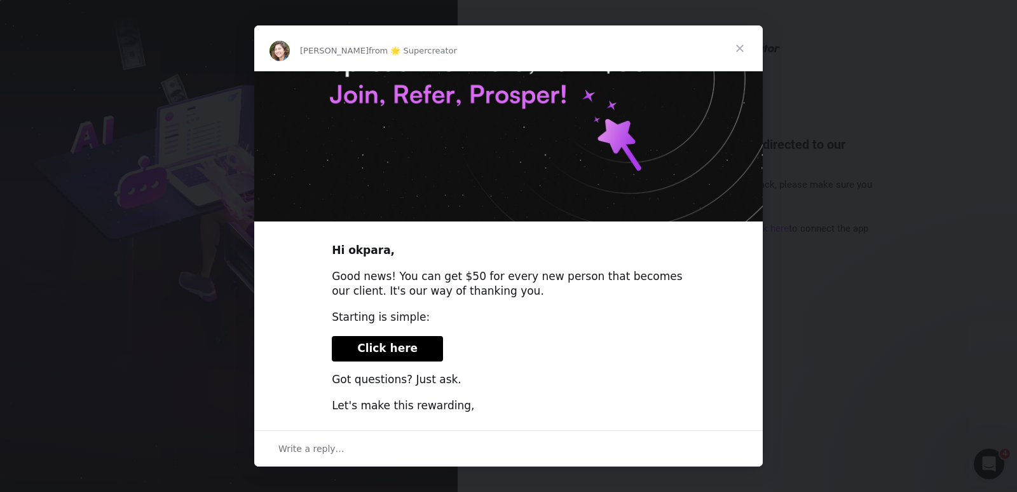
click at [315, 449] on span "Write a reply…" at bounding box center [312, 448] width 66 height 17
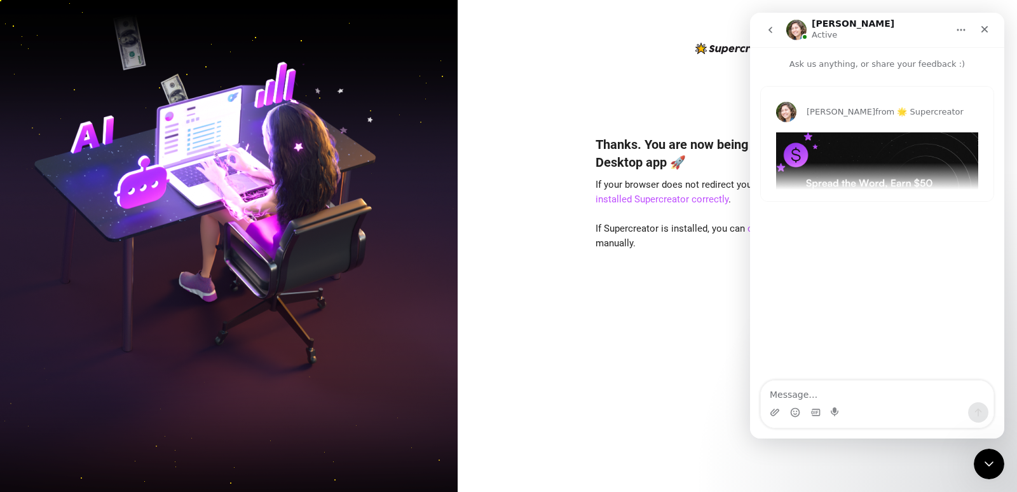
click at [785, 389] on textarea "Message…" at bounding box center [877, 391] width 233 height 22
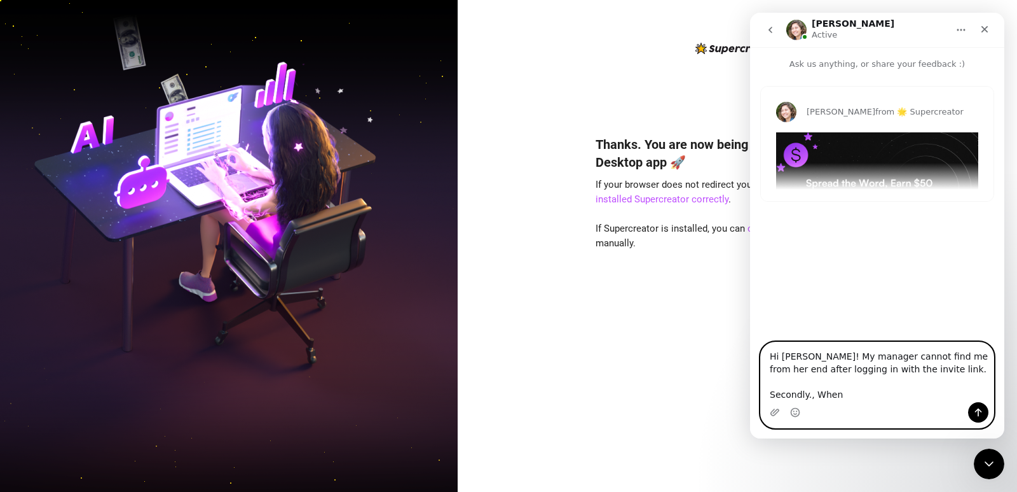
click at [859, 396] on textarea "Hi [PERSON_NAME]! My manager cannot find me from her end after logging in with …" at bounding box center [877, 372] width 233 height 60
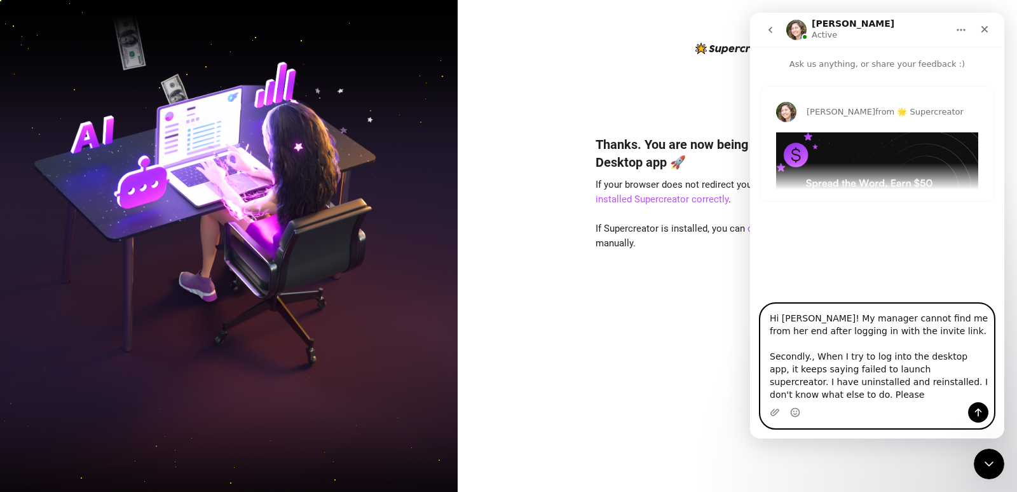
click at [841, 397] on textarea "Hi [PERSON_NAME]! My manager cannot find me from her end after logging in with …" at bounding box center [877, 353] width 233 height 98
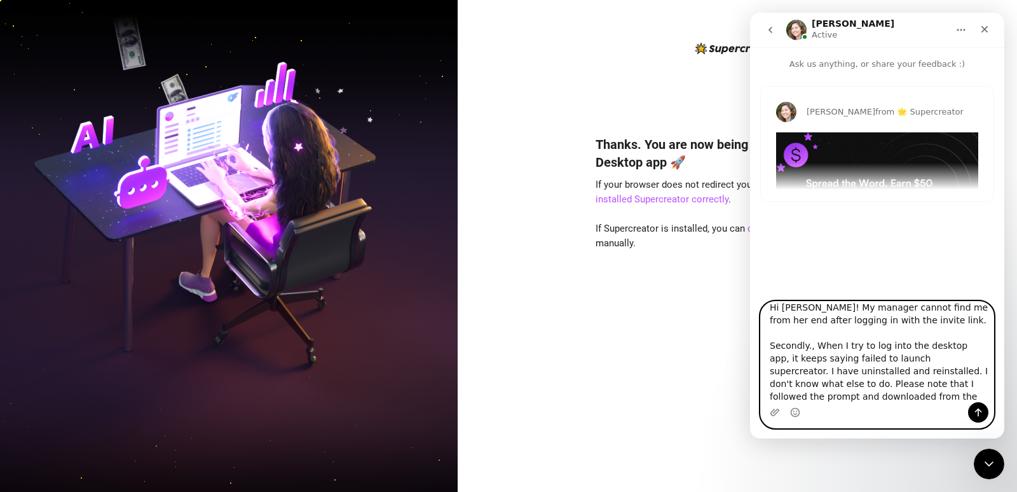
type textarea "Hi [PERSON_NAME]! My manager cannot find me from her end after logging in with …"
click at [982, 414] on icon "Send a message…" at bounding box center [979, 412] width 10 height 10
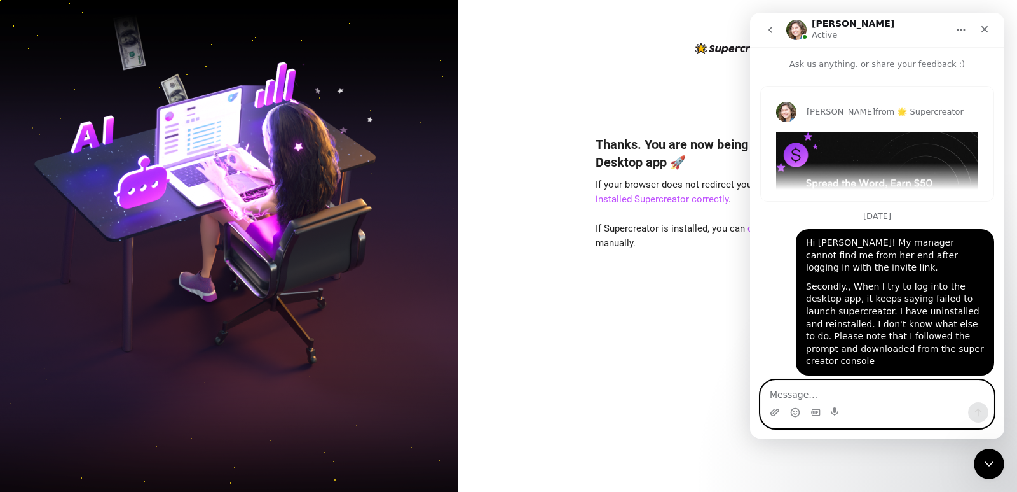
scroll to position [0, 0]
click at [985, 24] on icon "Close" at bounding box center [985, 29] width 10 height 10
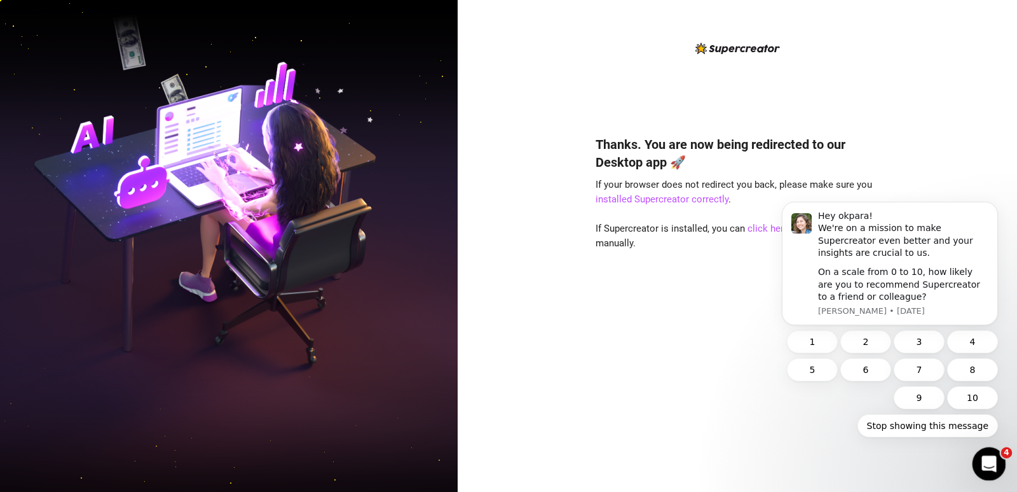
click at [991, 464] on icon "Open Intercom Messenger" at bounding box center [987, 461] width 21 height 21
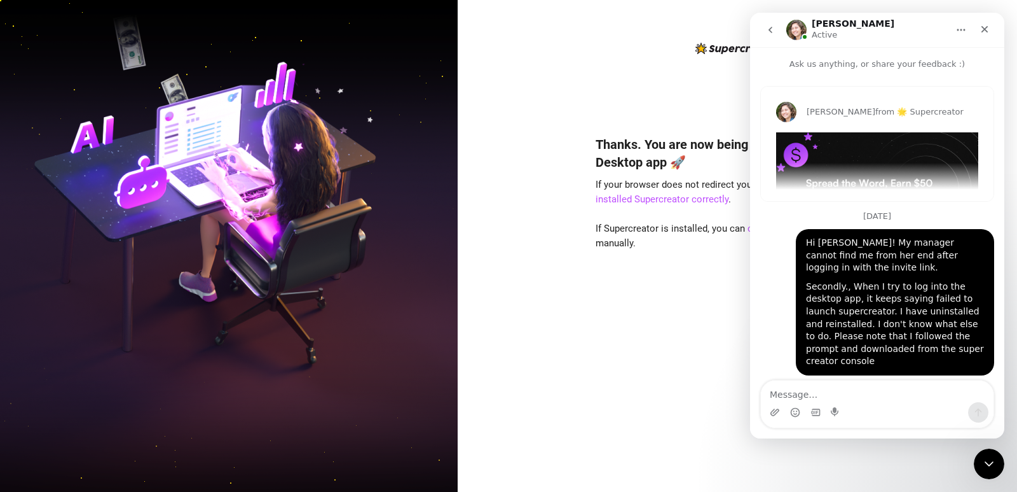
click at [959, 32] on icon "Home" at bounding box center [961, 30] width 10 height 10
click at [643, 314] on div "Thanks. You are now being redirected to our Desktop app 🚀 If your browser does …" at bounding box center [738, 294] width 284 height 353
drag, startPoint x: 989, startPoint y: 31, endPoint x: 1539, endPoint y: 146, distance: 562.6
click at [989, 31] on icon "Close" at bounding box center [985, 29] width 10 height 10
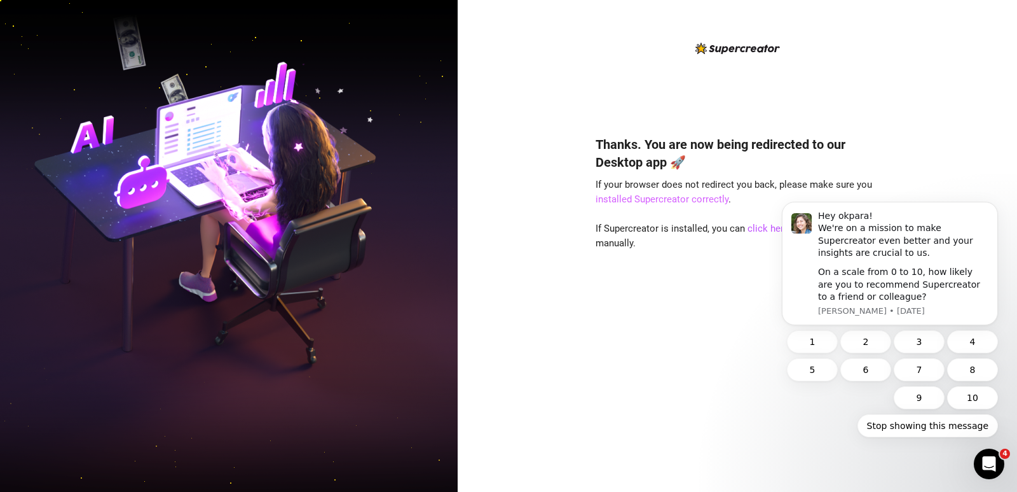
click at [667, 202] on link "installed Supercreator correctly" at bounding box center [662, 198] width 133 height 11
